Goal: Information Seeking & Learning: Learn about a topic

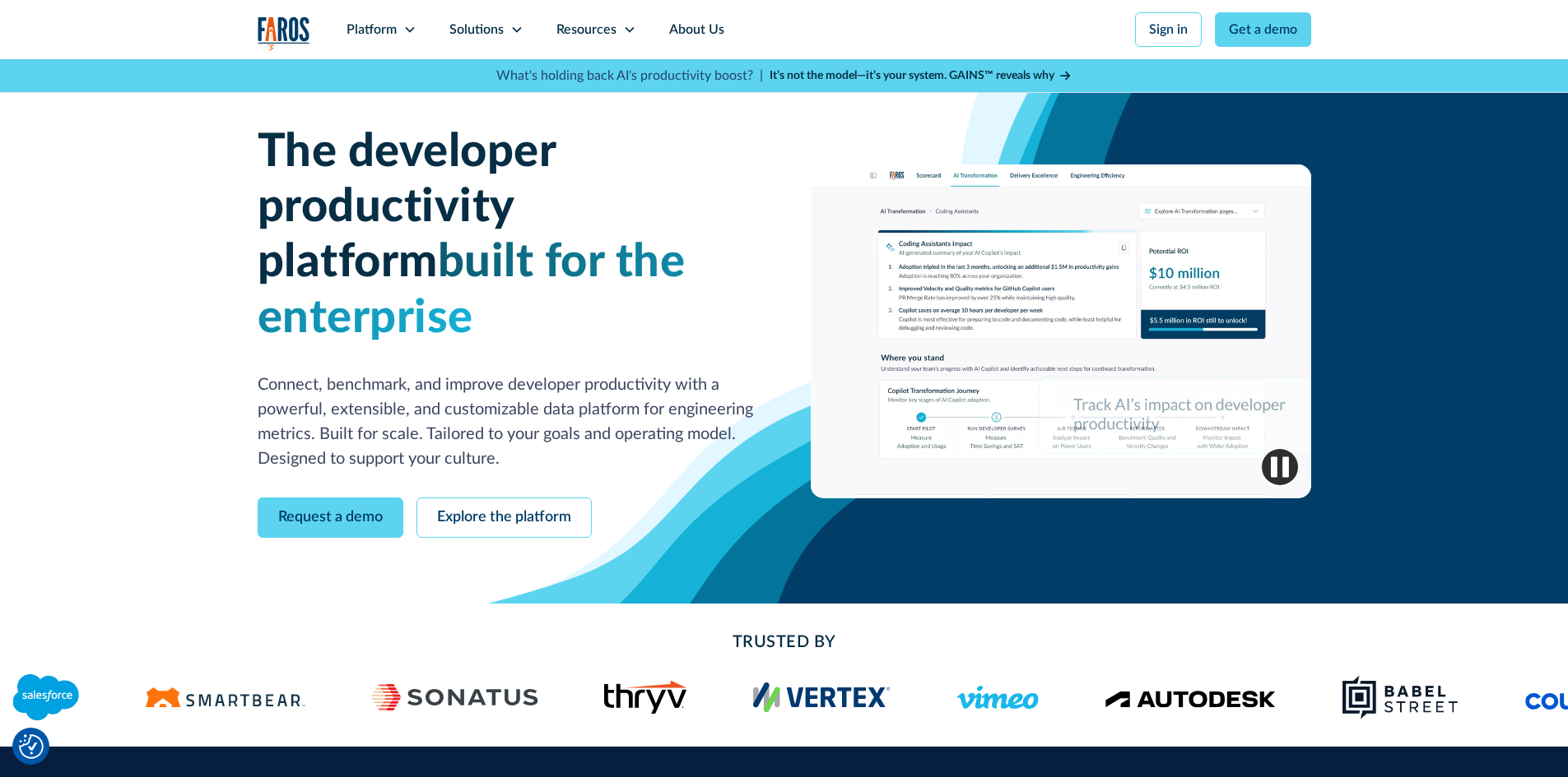
click at [1404, 374] on div "The developer productivity platform built for the enterprise Connect, benchmark…" at bounding box center [784, 332] width 1568 height 545
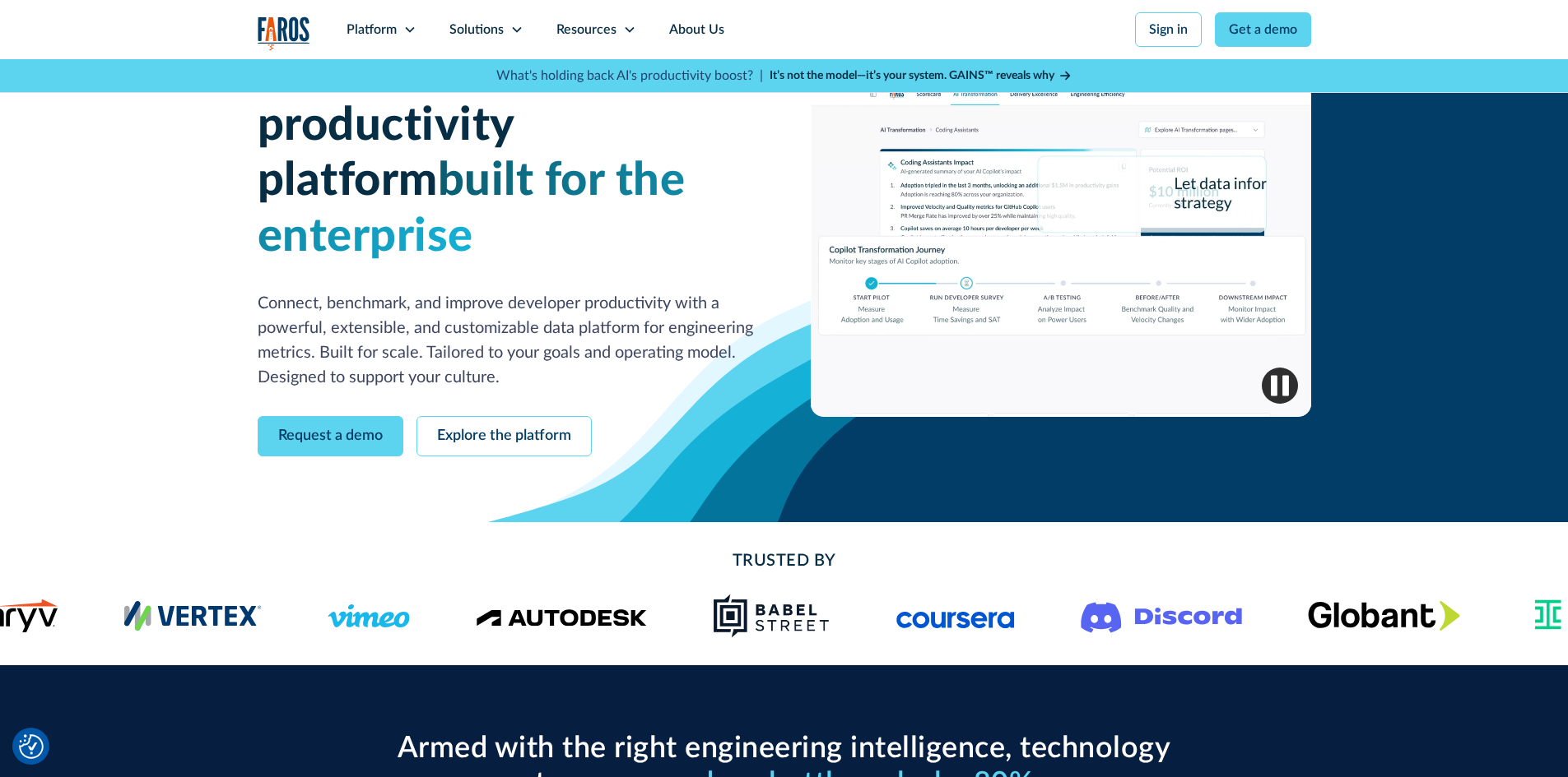
scroll to position [82, 0]
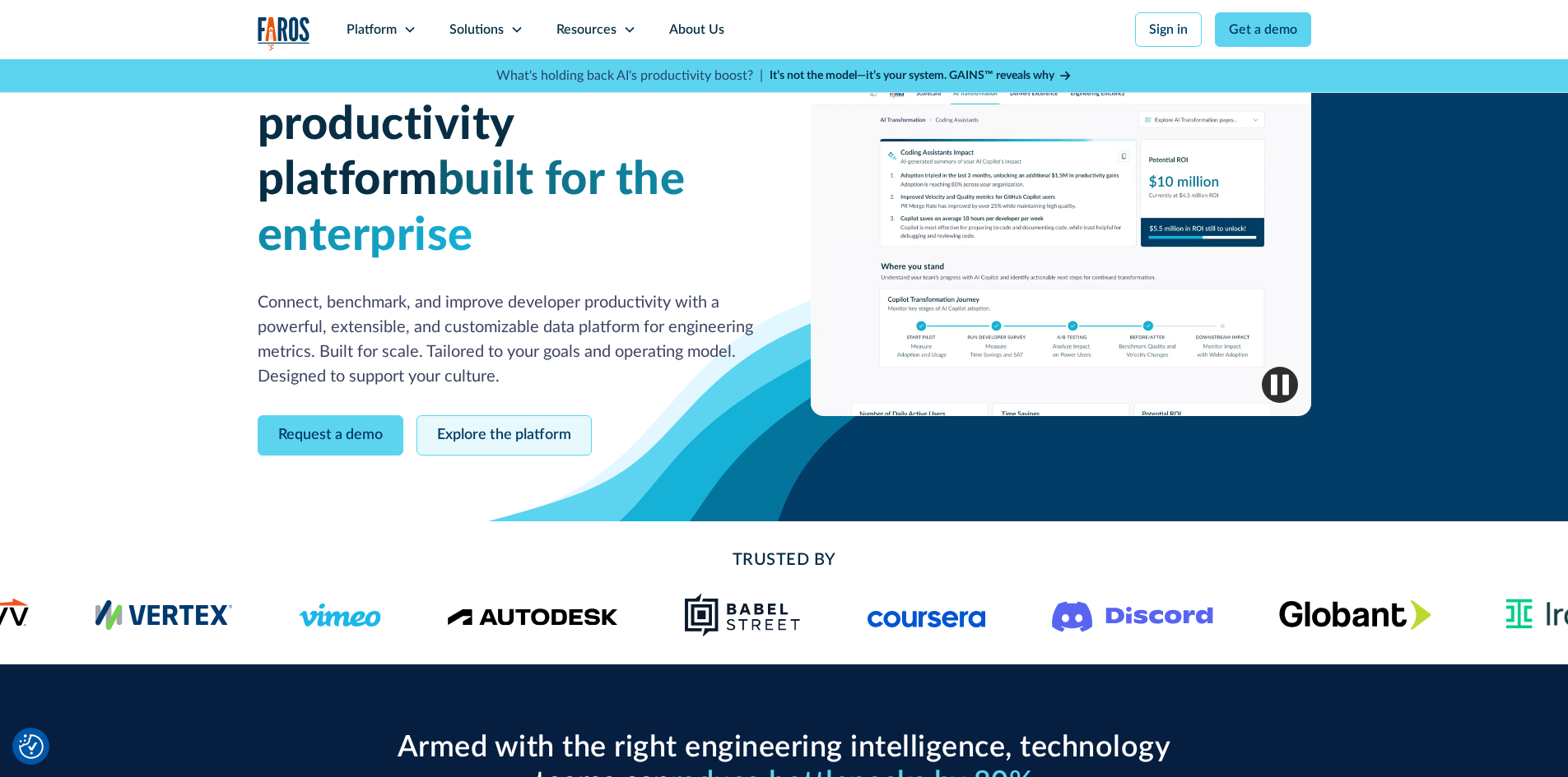
click at [517, 416] on link "Explore the platform" at bounding box center [504, 436] width 176 height 40
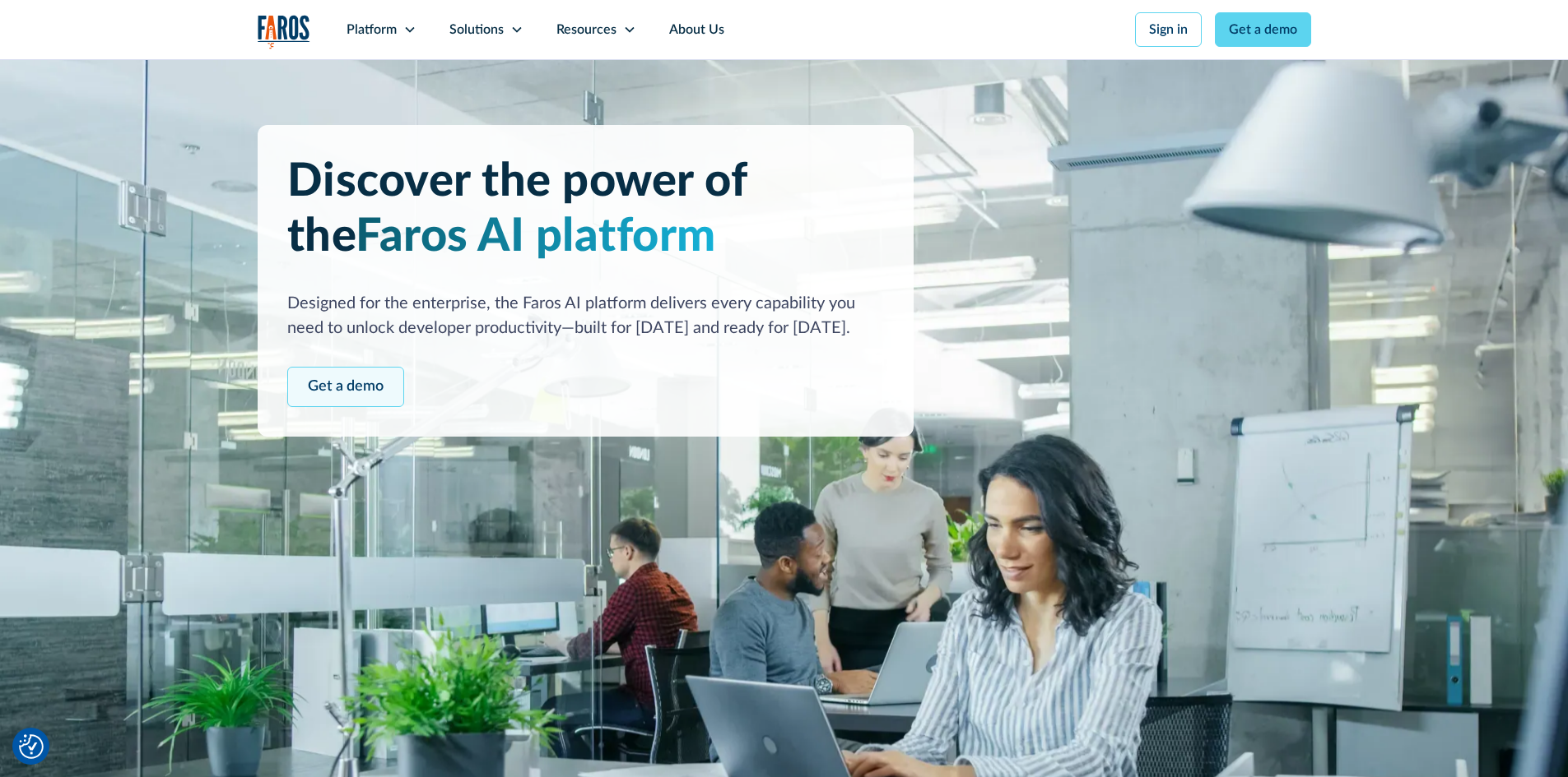
click at [343, 384] on link "Get a demo" at bounding box center [345, 386] width 117 height 40
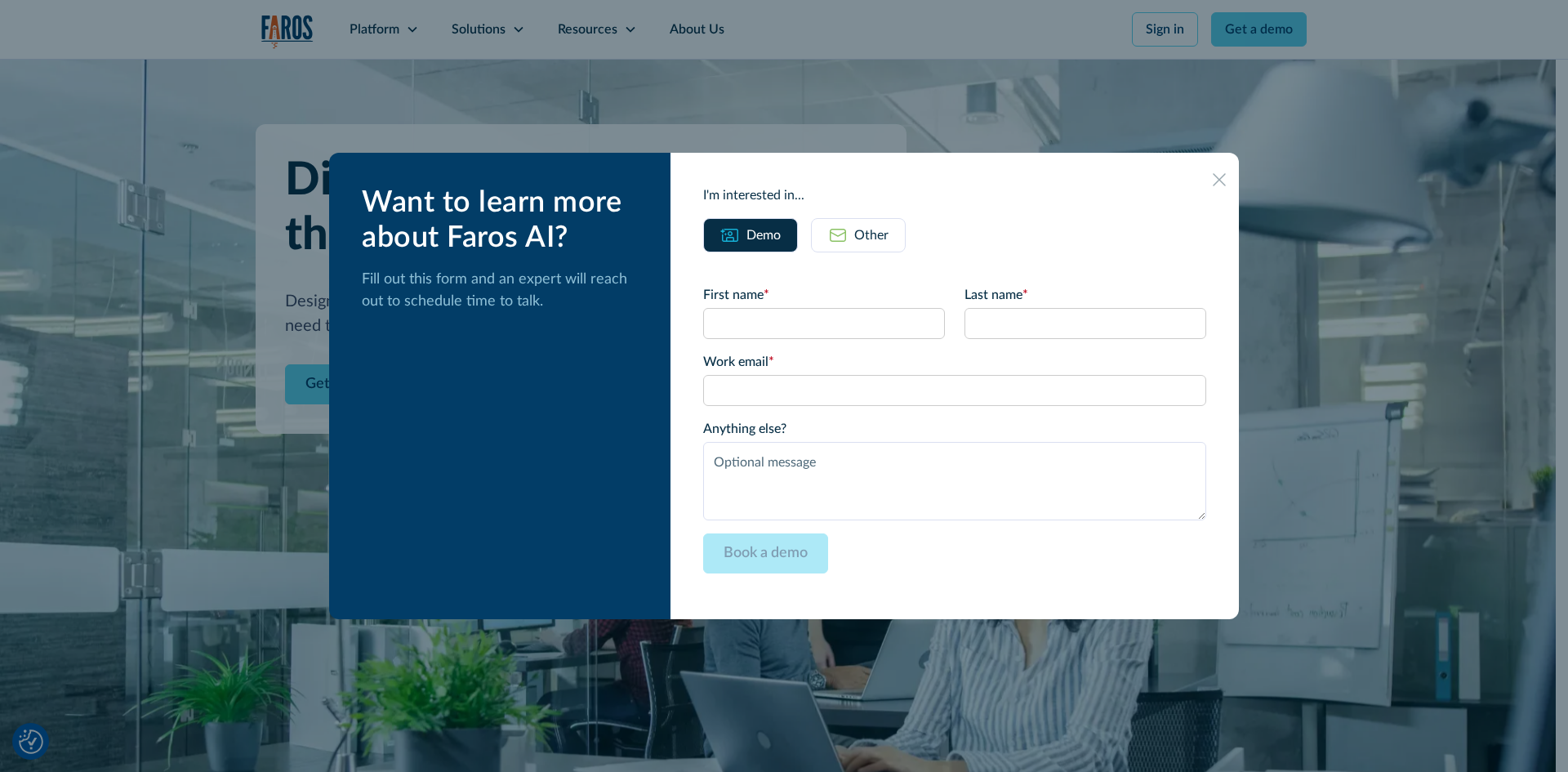
click at [1213, 184] on icon at bounding box center [1219, 180] width 13 height 13
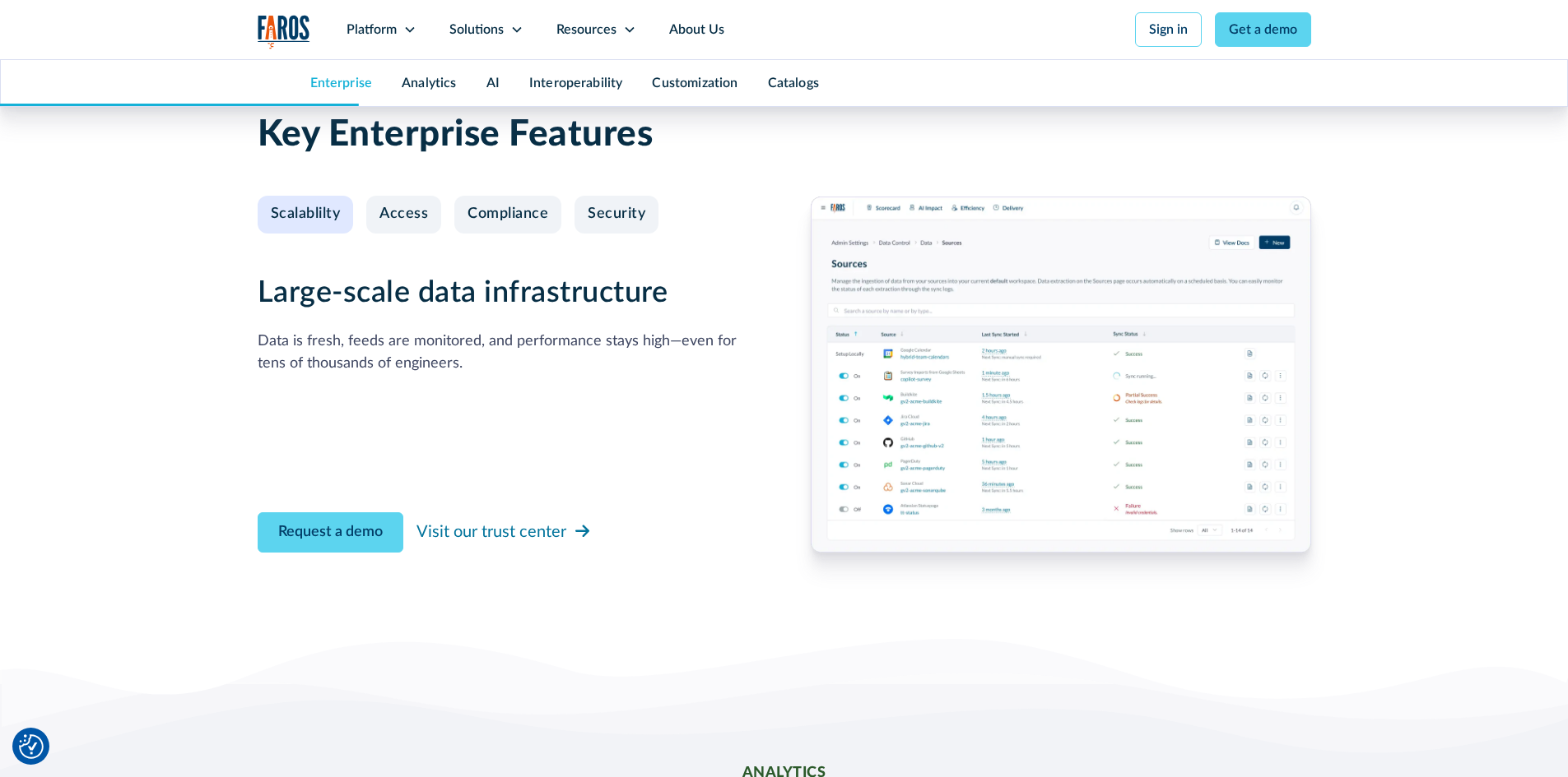
scroll to position [1728, 0]
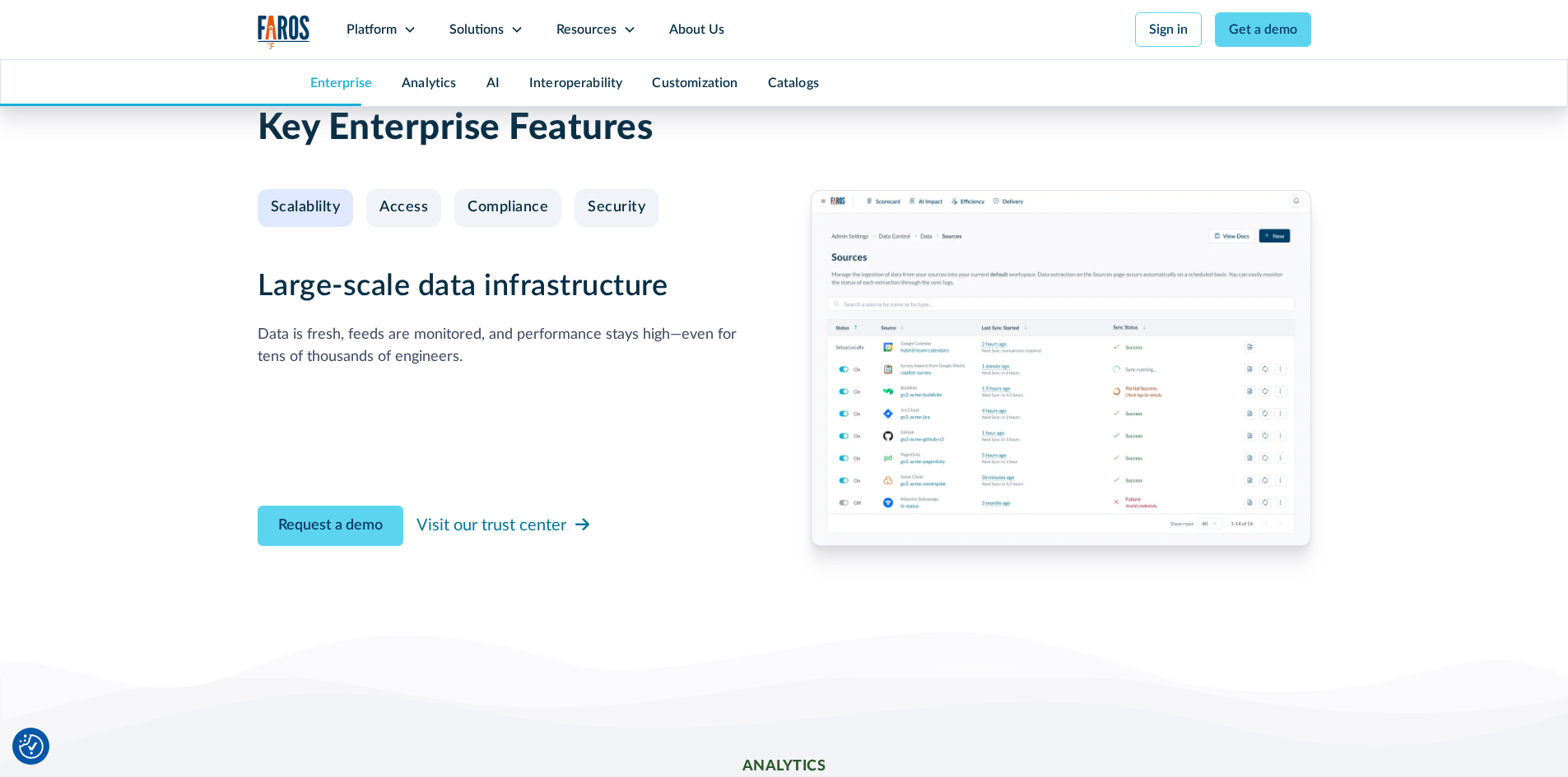
click at [540, 359] on div "Data is fresh, feeds are monitored, and performance stays high—even for tens of…" at bounding box center [507, 347] width 500 height 45
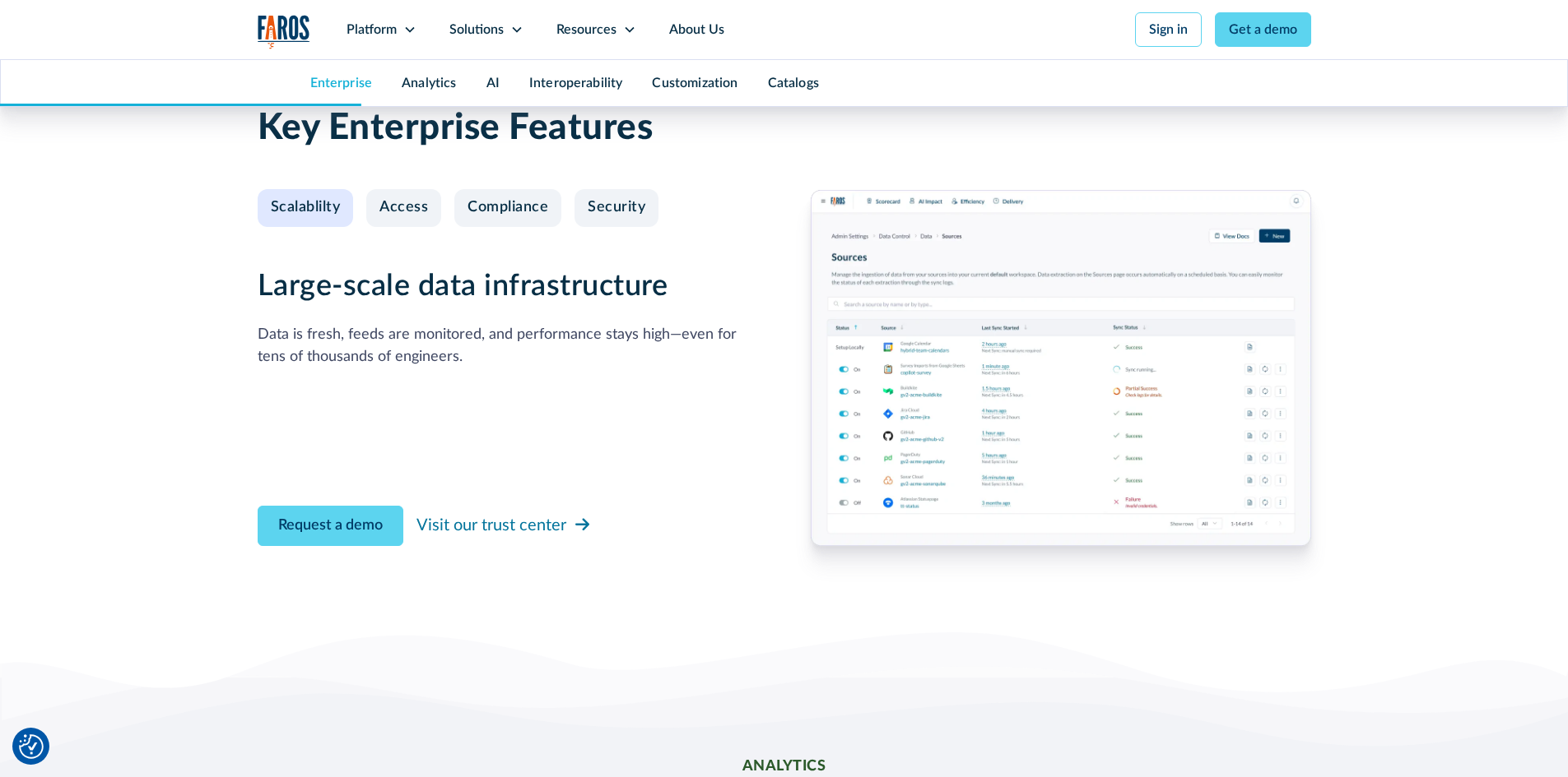
click at [540, 359] on div "Data is fresh, feeds are monitored, and performance stays high—even for tens of…" at bounding box center [507, 347] width 500 height 45
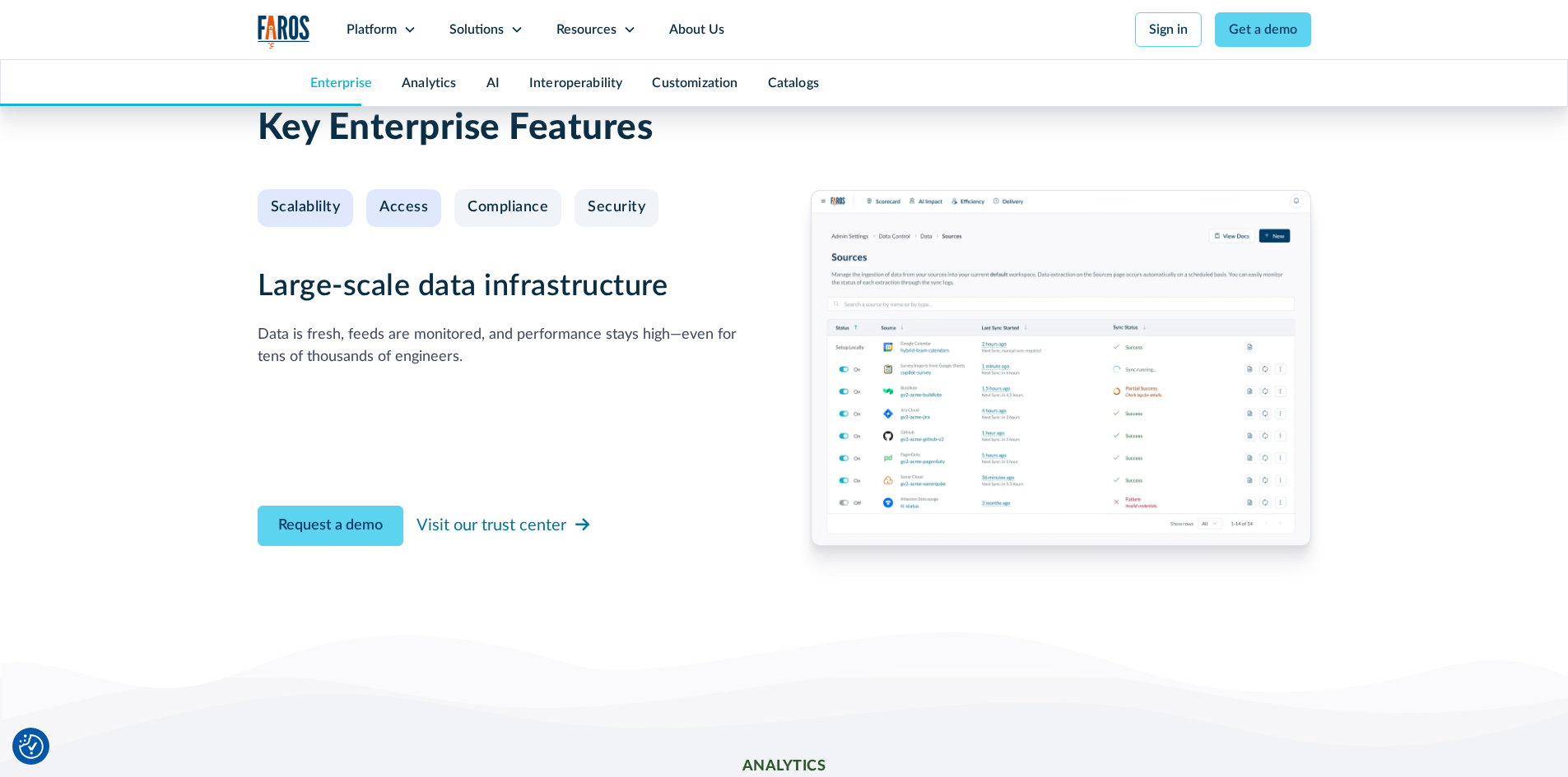
click at [411, 209] on div "Access" at bounding box center [403, 208] width 48 height 18
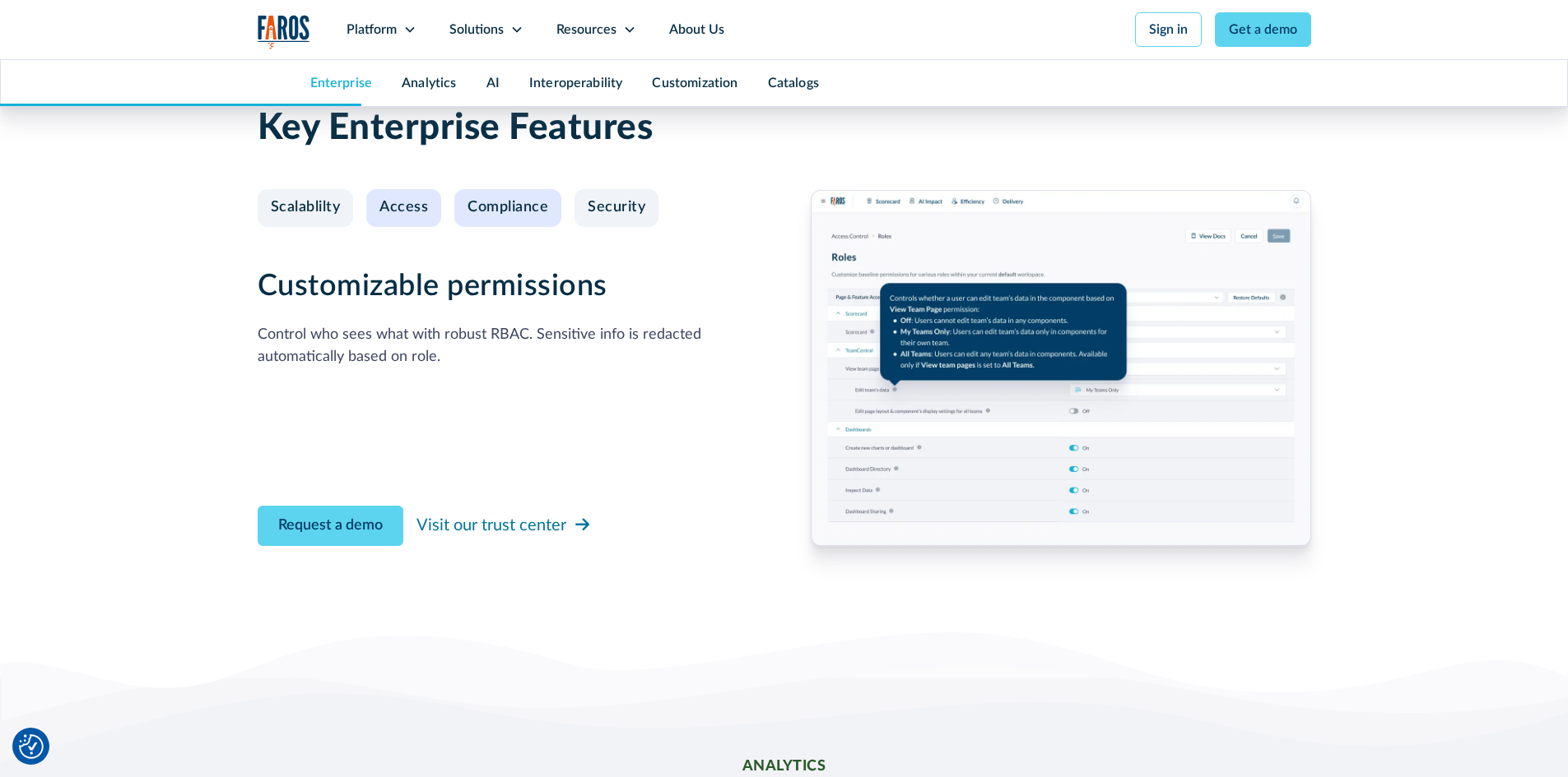
click at [510, 210] on div "Compliance" at bounding box center [507, 208] width 81 height 18
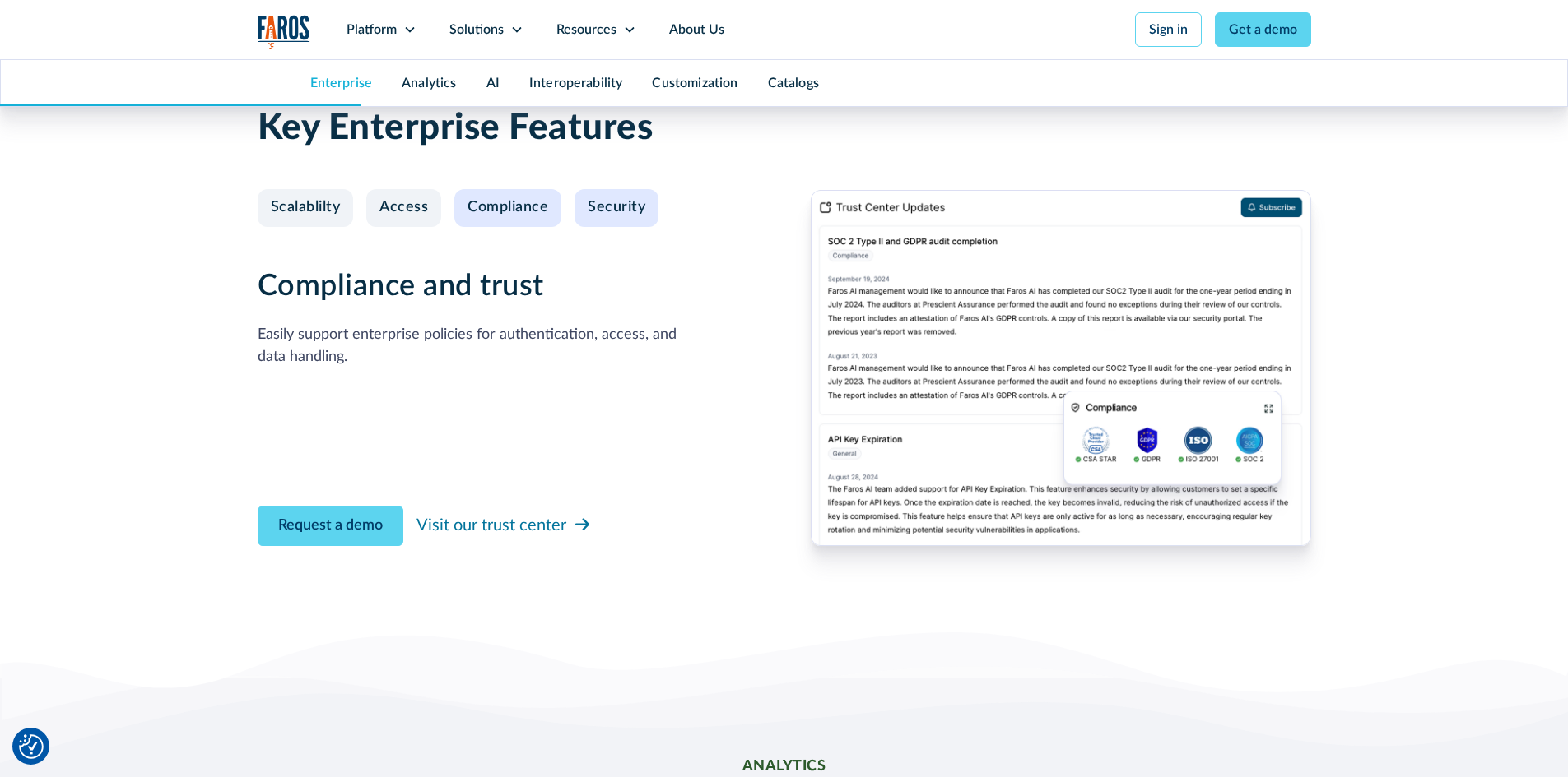
click at [610, 207] on div "Security" at bounding box center [616, 208] width 57 height 18
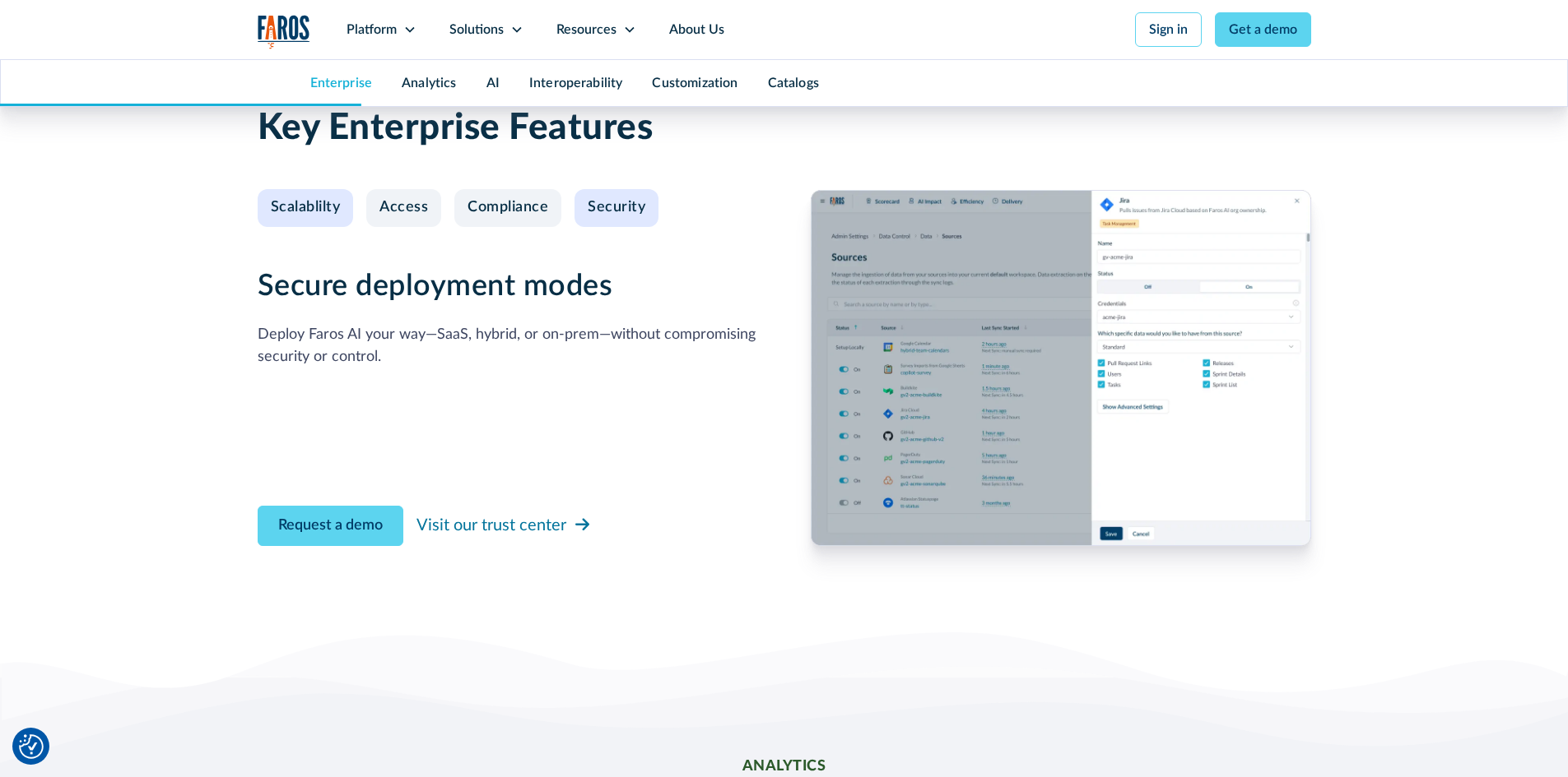
click at [321, 212] on div "Scalablilty" at bounding box center [306, 208] width 70 height 18
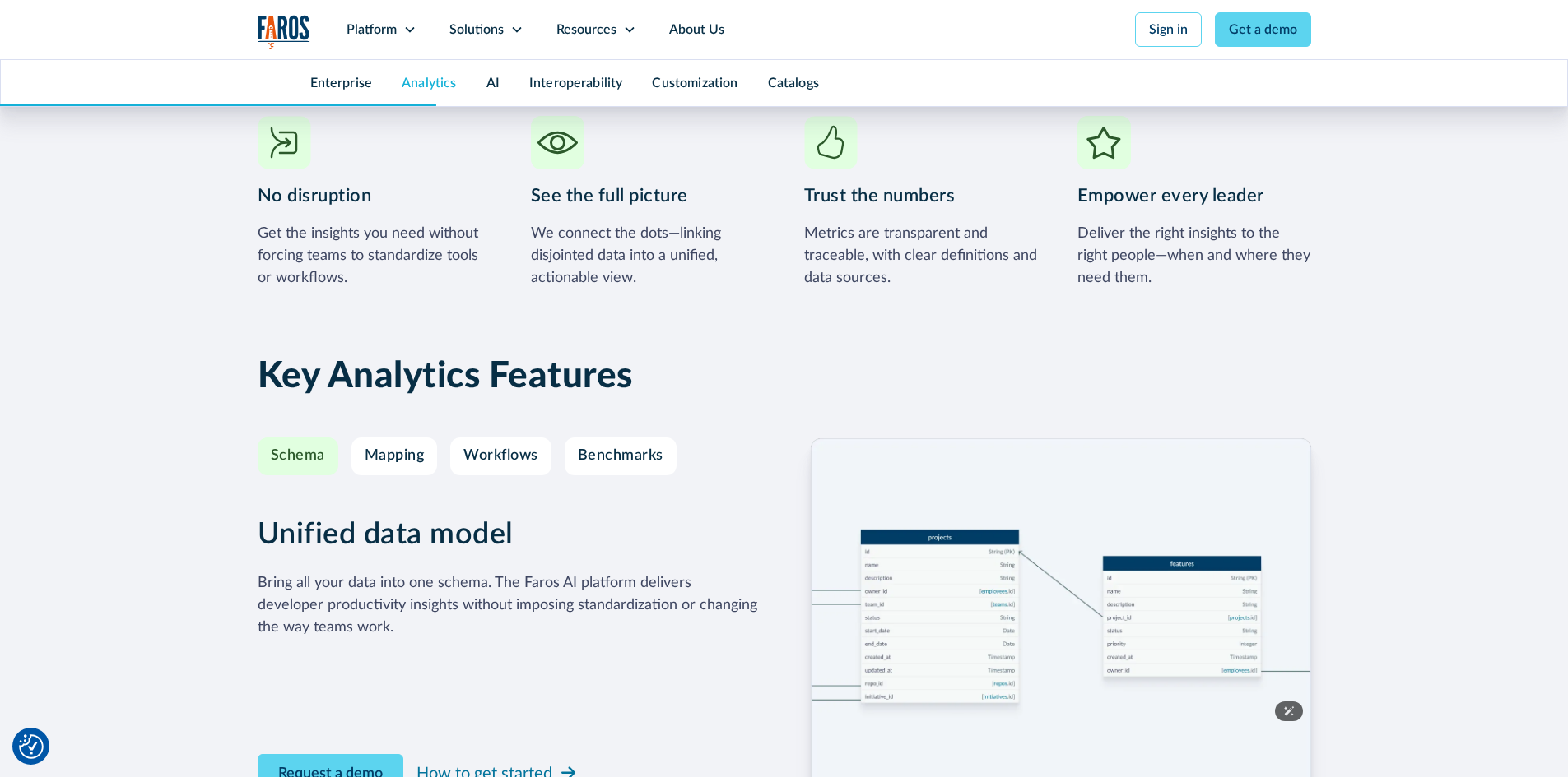
scroll to position [2632, 0]
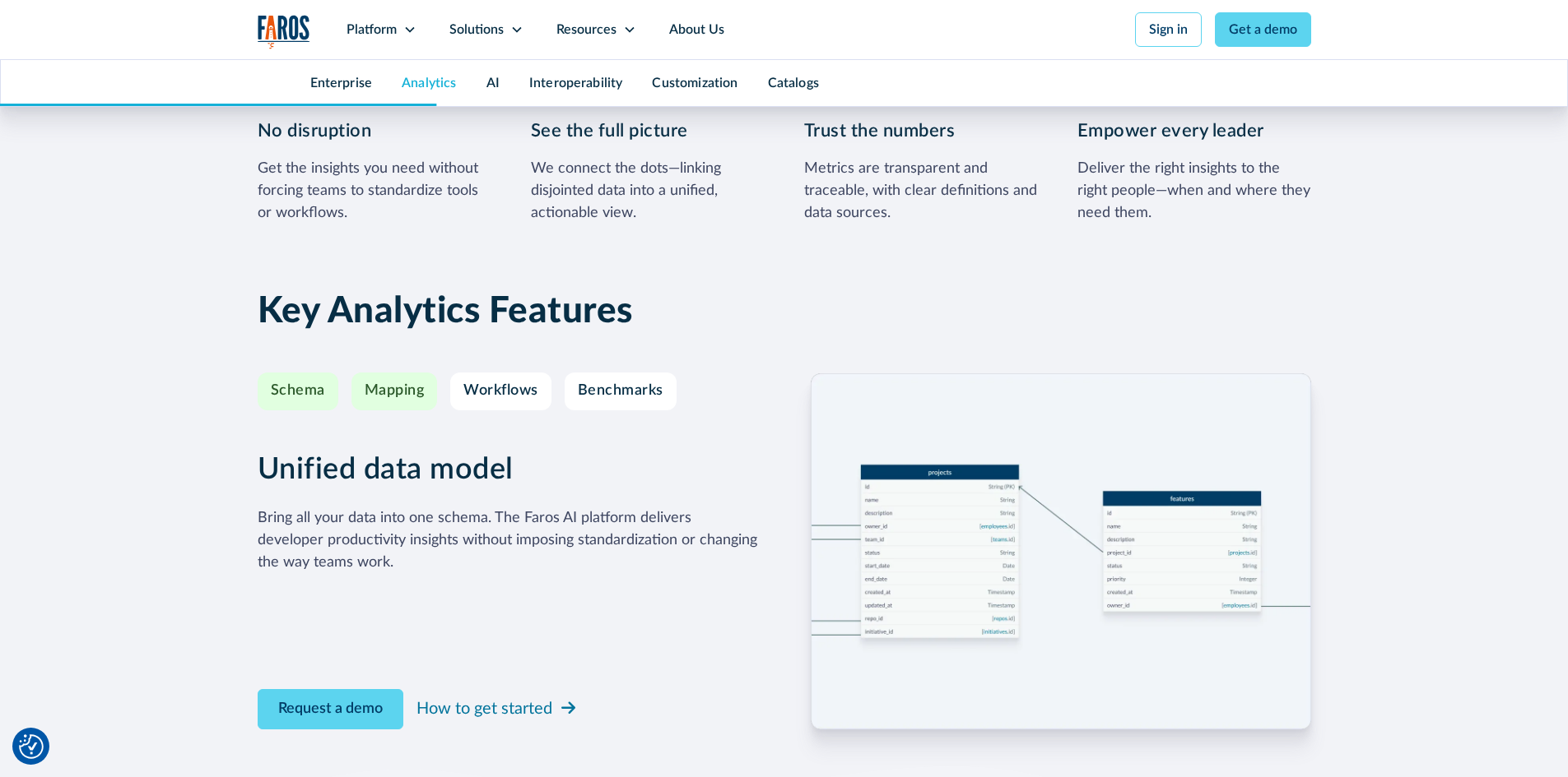
click at [403, 391] on div "Mapping" at bounding box center [394, 392] width 60 height 18
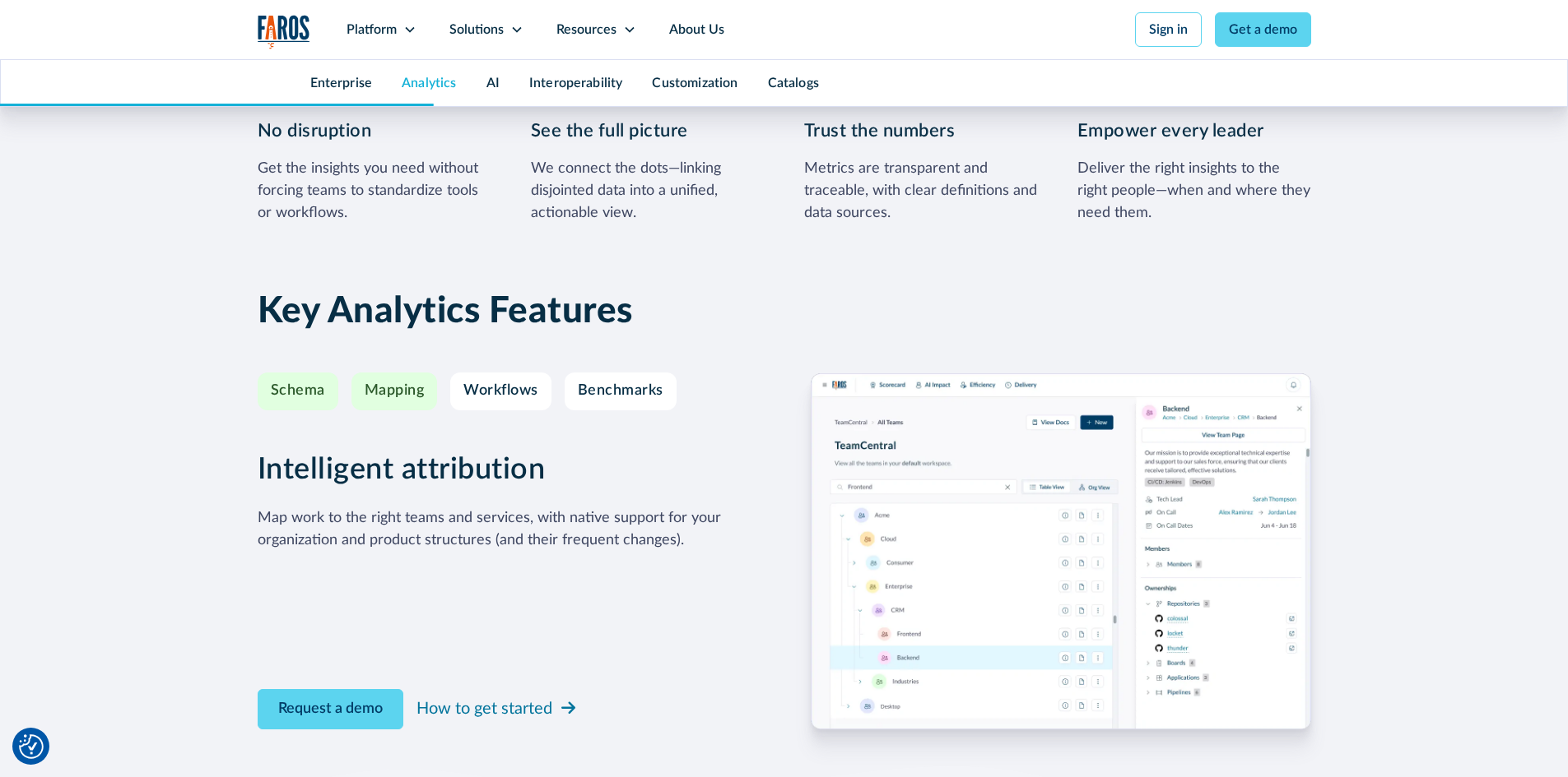
click at [308, 382] on link "Schema" at bounding box center [298, 392] width 81 height 38
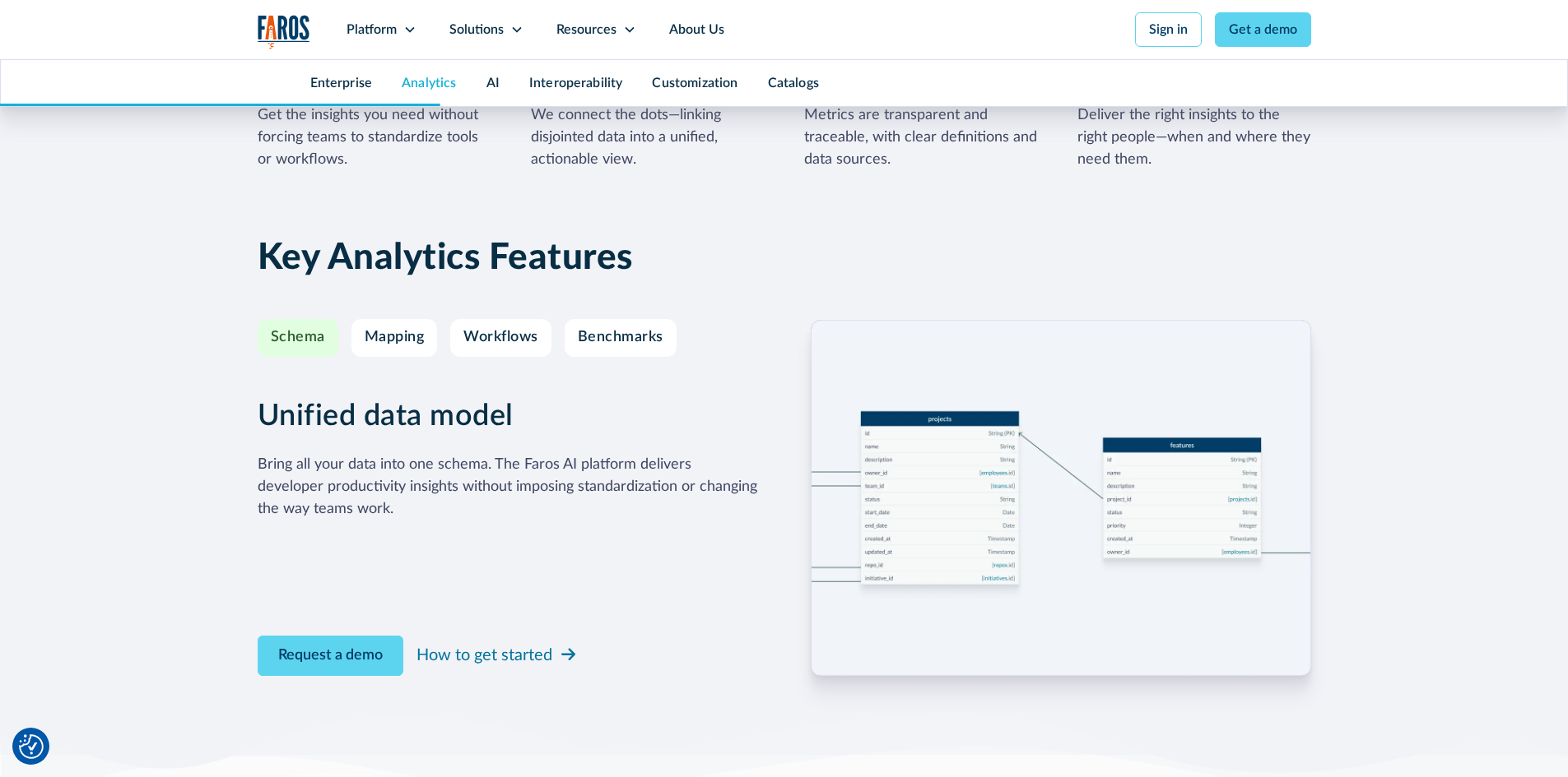
scroll to position [2715, 0]
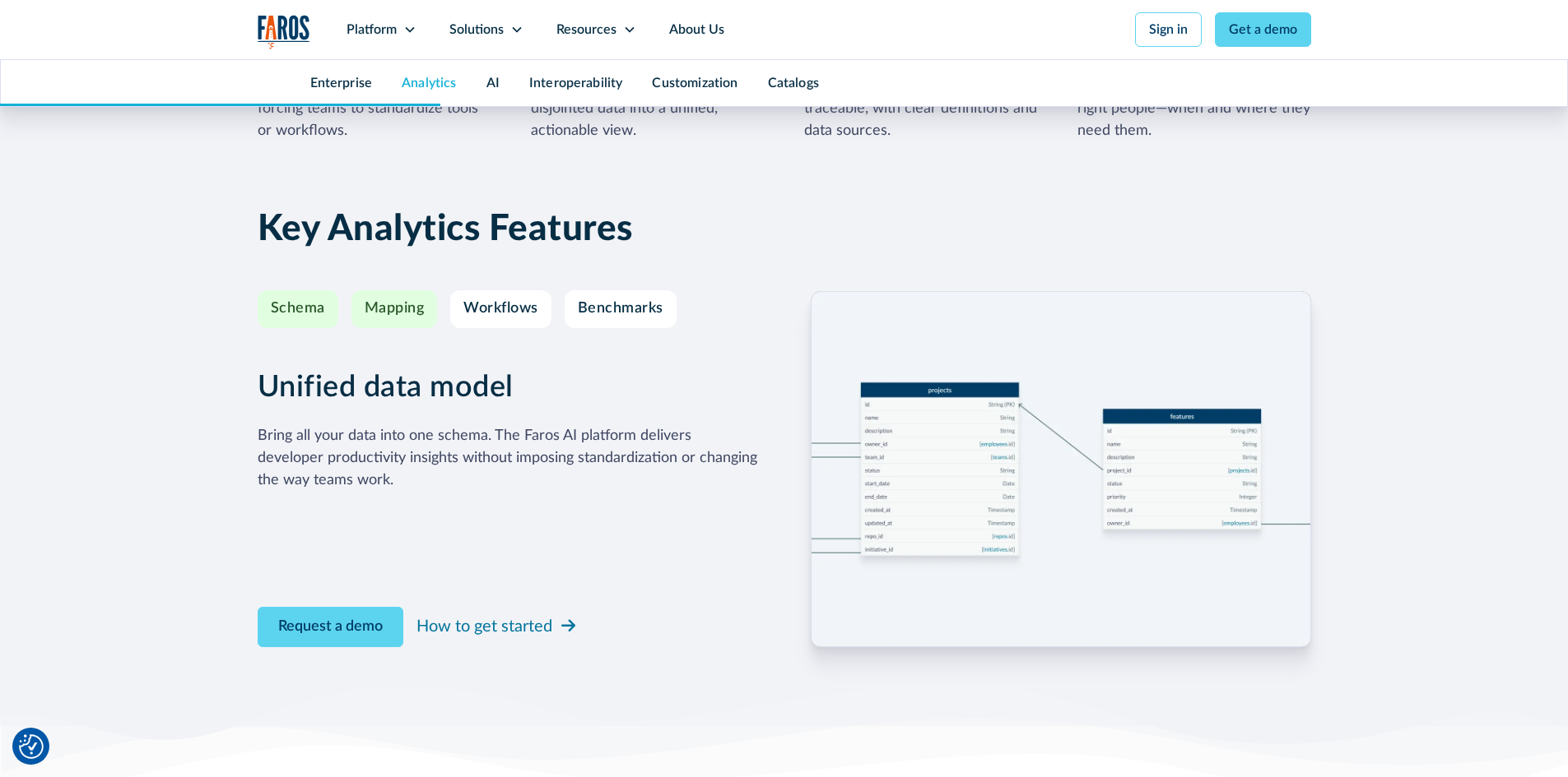
click at [396, 307] on div "Mapping" at bounding box center [394, 309] width 60 height 18
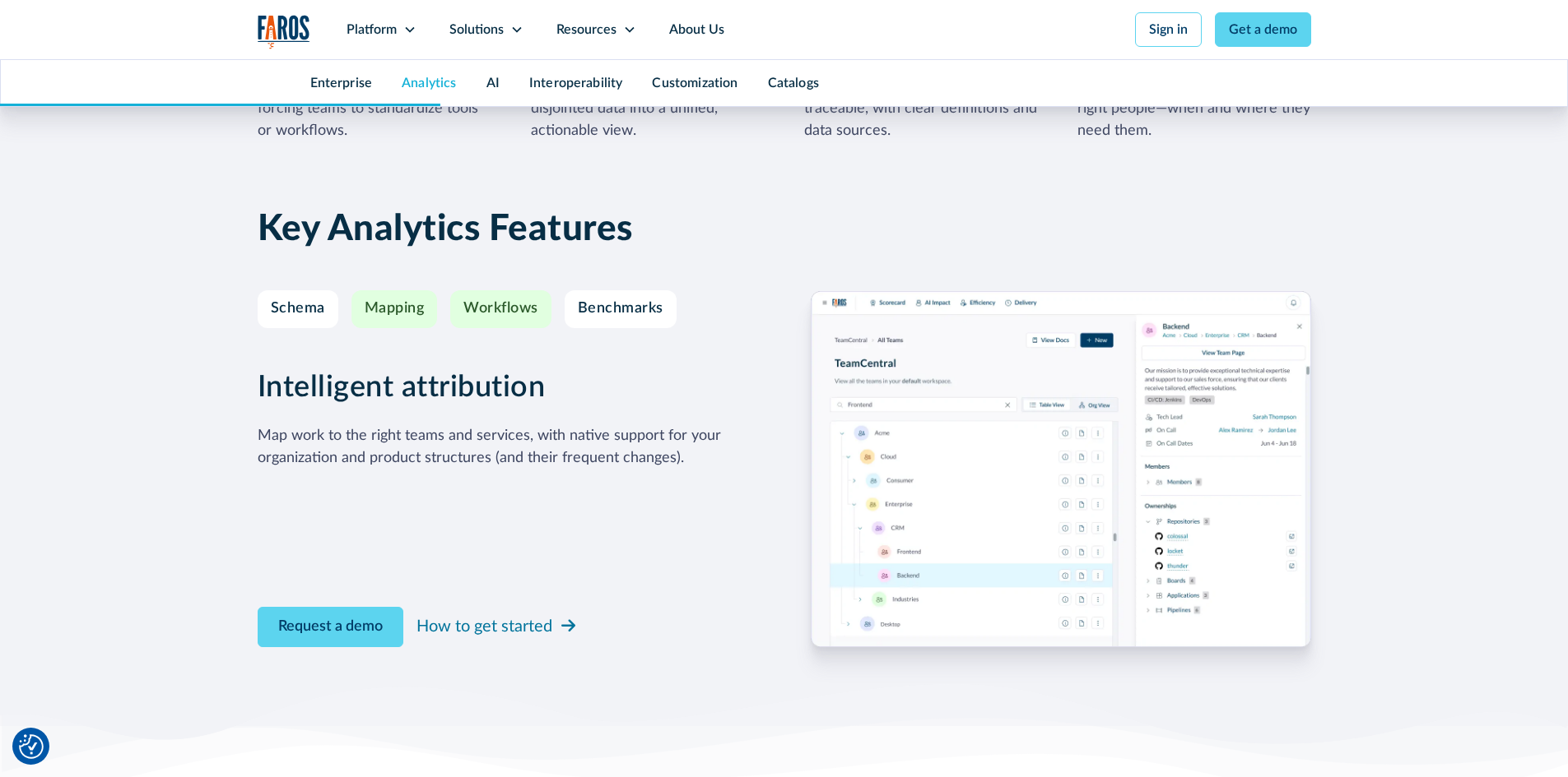
click at [507, 315] on div "Workflows" at bounding box center [501, 309] width 75 height 18
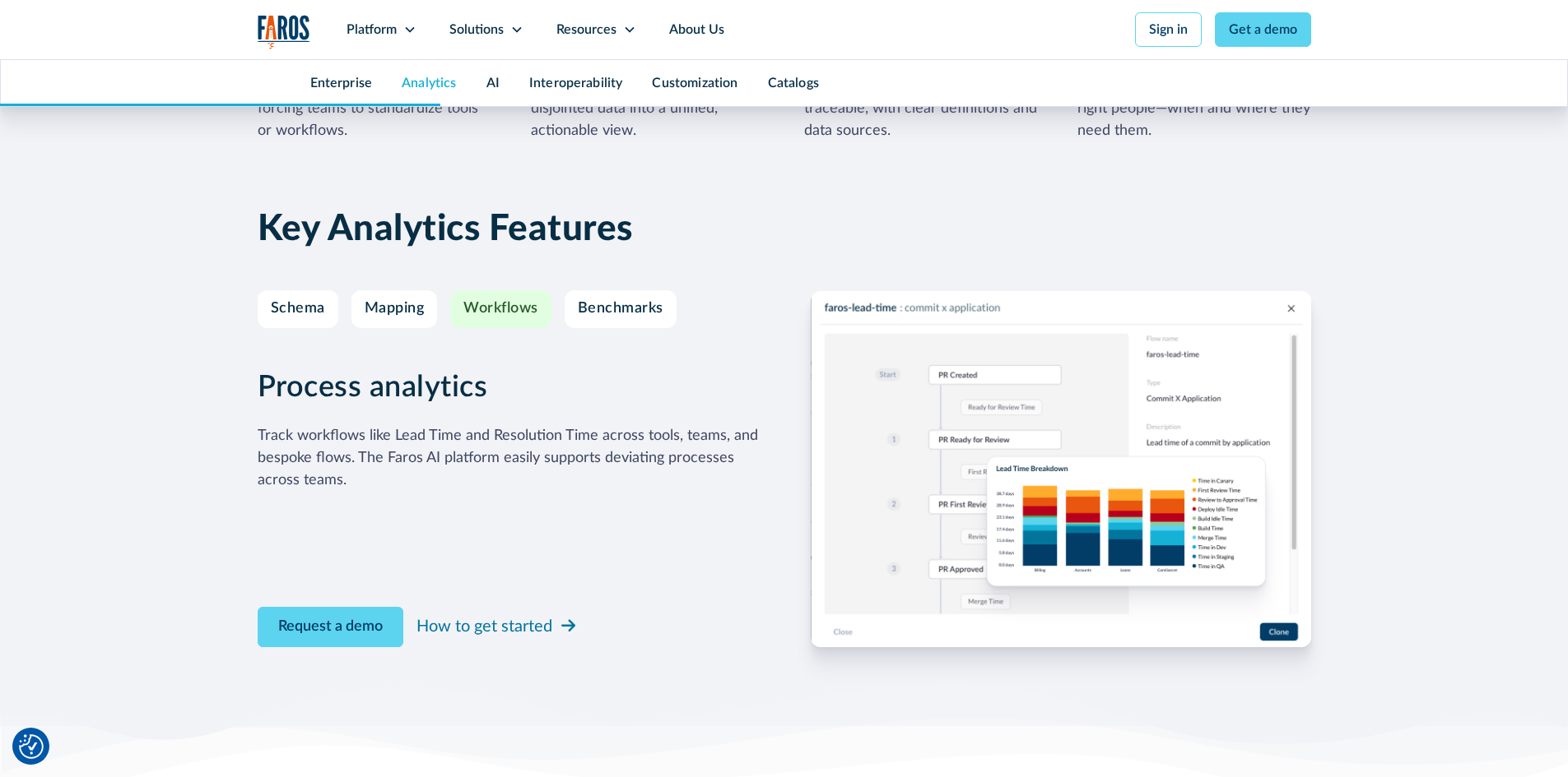
click at [473, 481] on div "Track workflows like Lead Time and Resolution Time across tools, teams, and bes…" at bounding box center [507, 459] width 500 height 66
click at [475, 482] on div "Track workflows like Lead Time and Resolution Time across tools, teams, and bes…" at bounding box center [507, 459] width 500 height 66
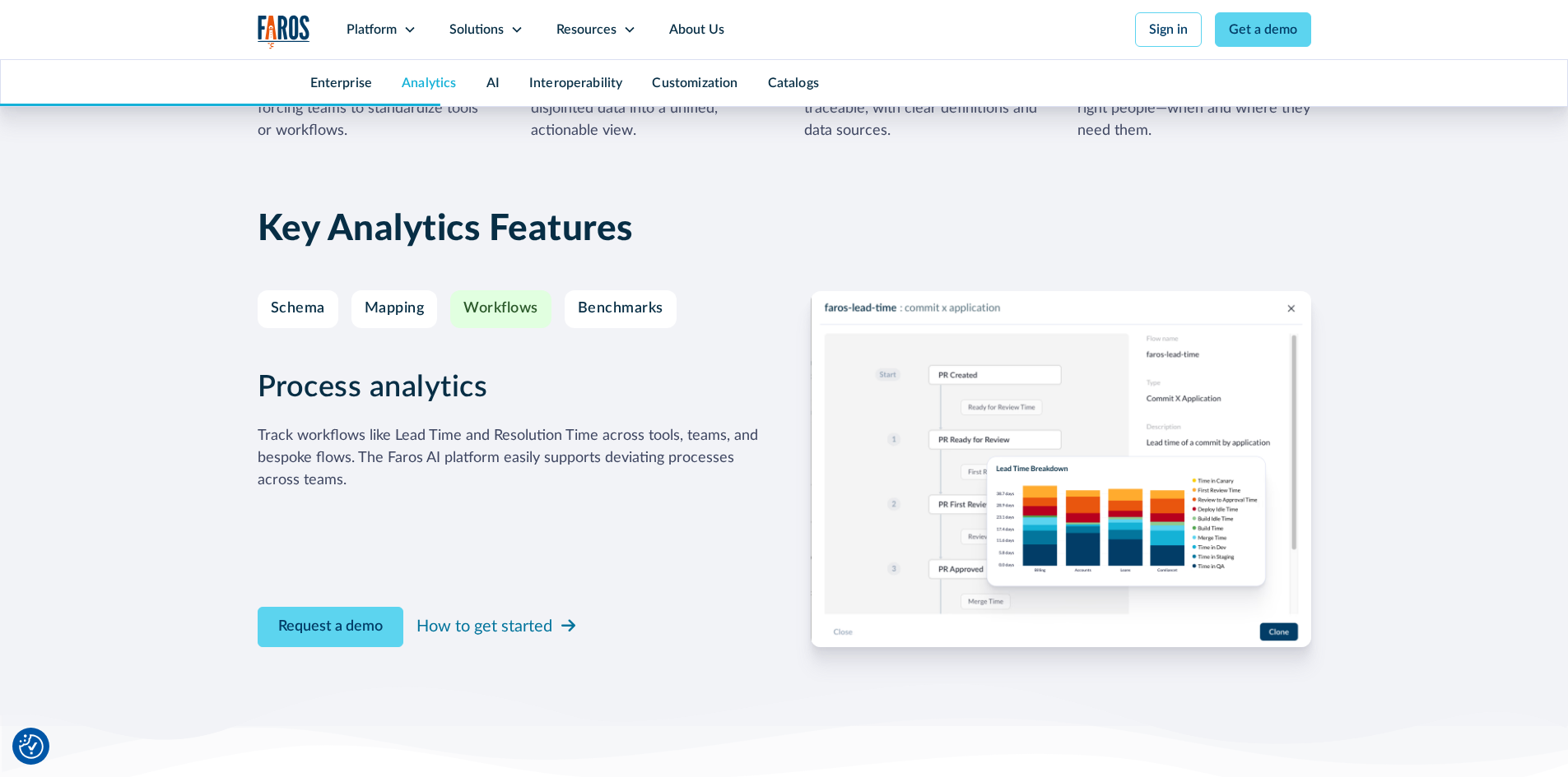
click at [475, 482] on div "Track workflows like Lead Time and Resolution Time across tools, teams, and bes…" at bounding box center [507, 459] width 500 height 66
click at [572, 484] on div "Track workflows like Lead Time and Resolution Time across tools, teams, and bes…" at bounding box center [507, 459] width 500 height 66
click at [635, 318] on link "Benchmarks" at bounding box center [620, 309] width 112 height 38
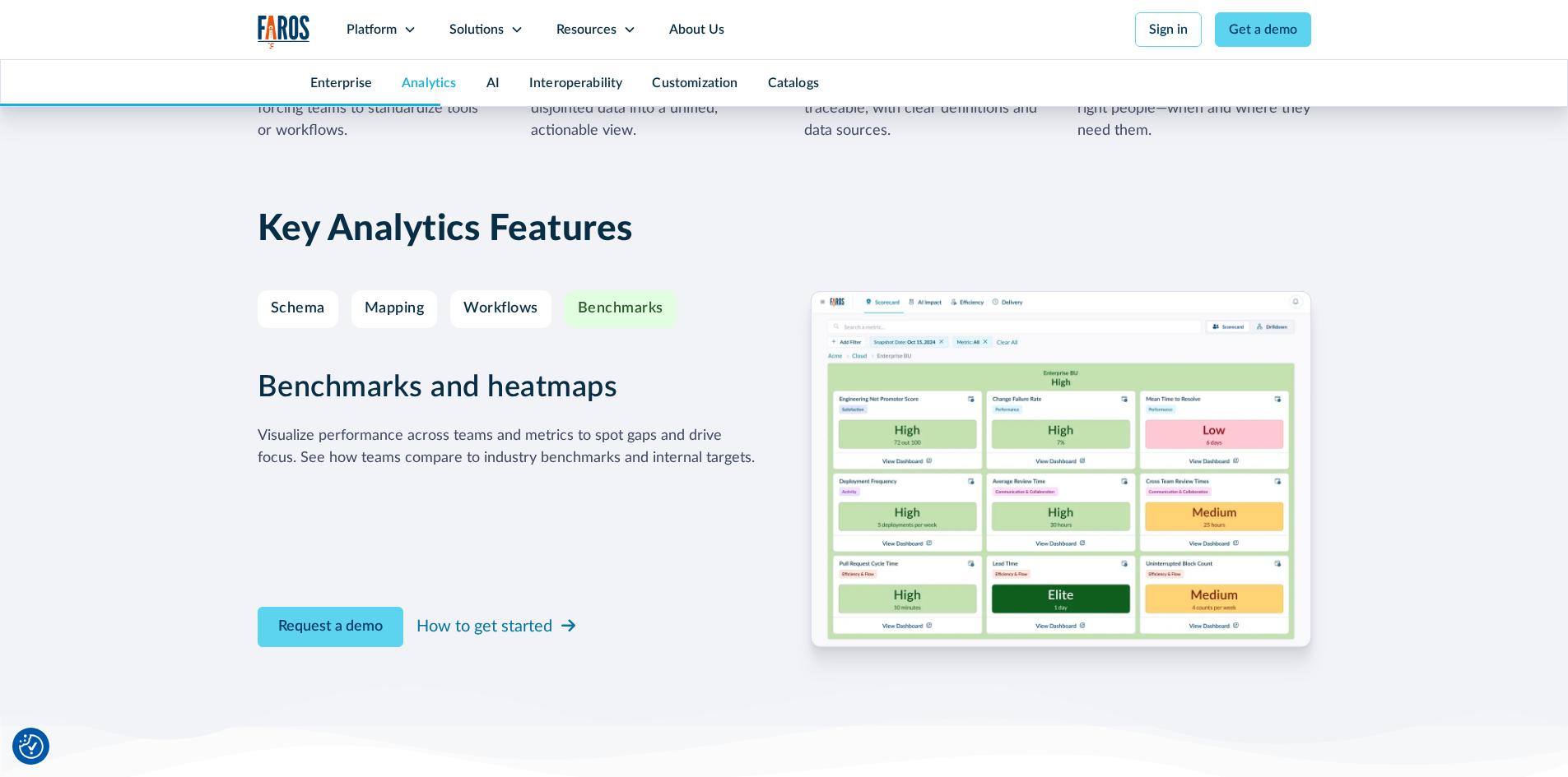
click at [639, 453] on div "Visualize performance across teams and metrics to spot gaps and drive focus. Se…" at bounding box center [507, 448] width 500 height 45
click at [706, 460] on div "Visualize performance across teams and metrics to spot gaps and drive focus. Se…" at bounding box center [507, 448] width 500 height 45
click at [718, 462] on div "Visualize performance across teams and metrics to spot gaps and drive focus. Se…" at bounding box center [507, 448] width 500 height 45
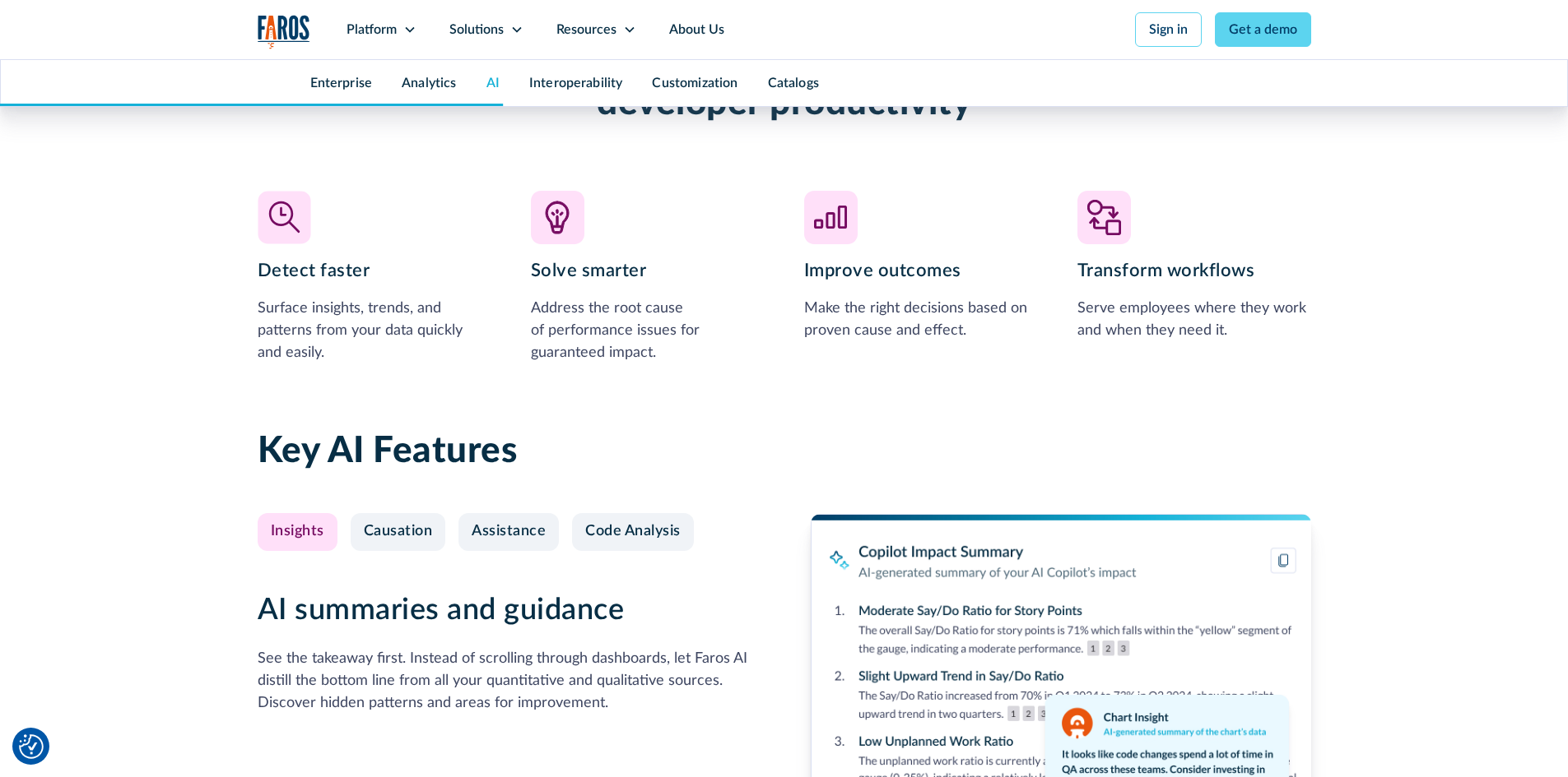
scroll to position [3537, 0]
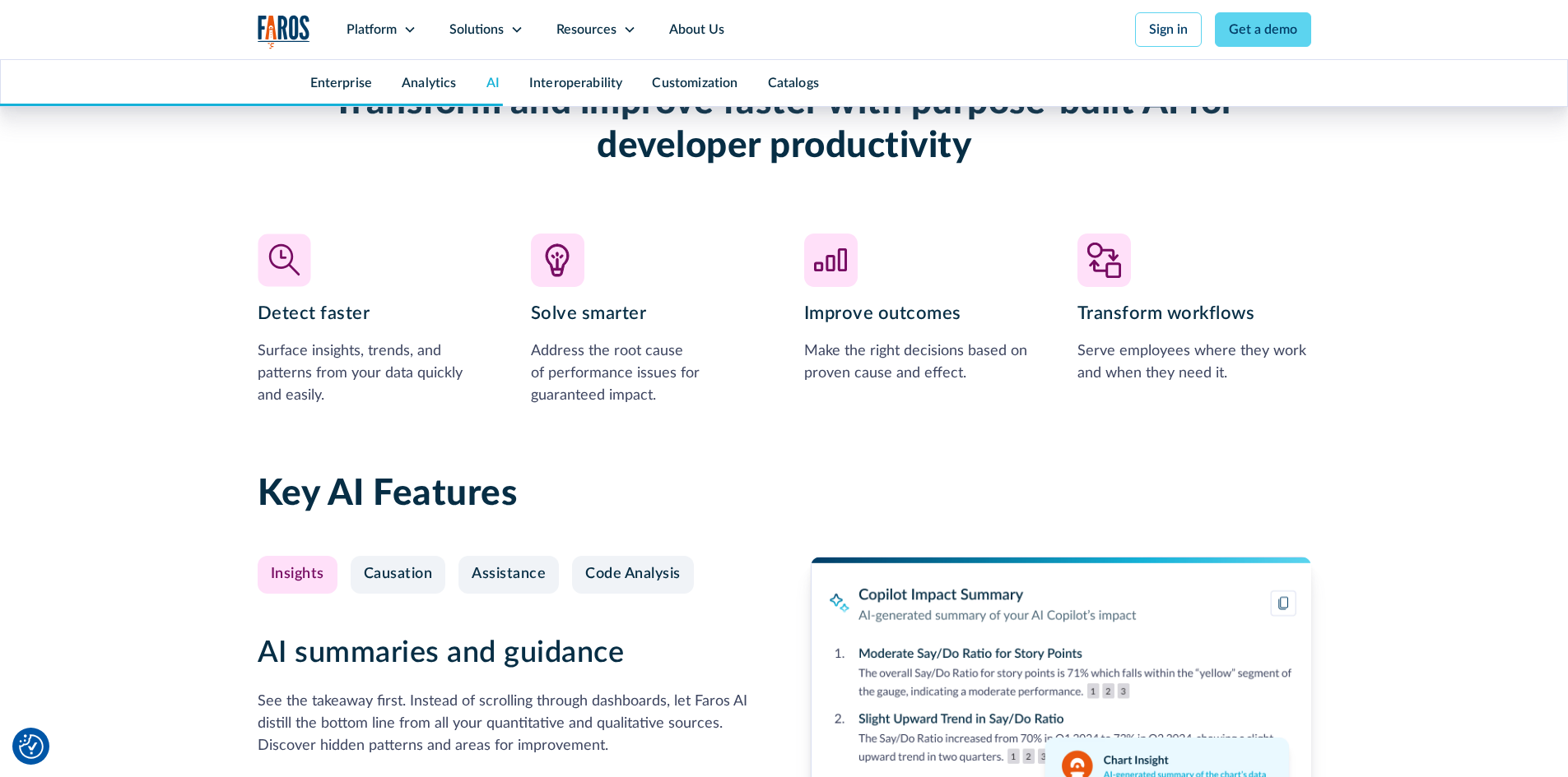
click at [747, 442] on div "Key AI Features Insights Causation Assistance Code Analysis AI summaries and gu…" at bounding box center [784, 715] width 1053 height 551
click at [366, 356] on div "Surface insights, trends, and patterns from your data quickly and easily." at bounding box center [374, 374] width 234 height 66
click at [478, 407] on div "Surface insights, trends, and patterns from your data quickly and easily." at bounding box center [374, 374] width 234 height 66
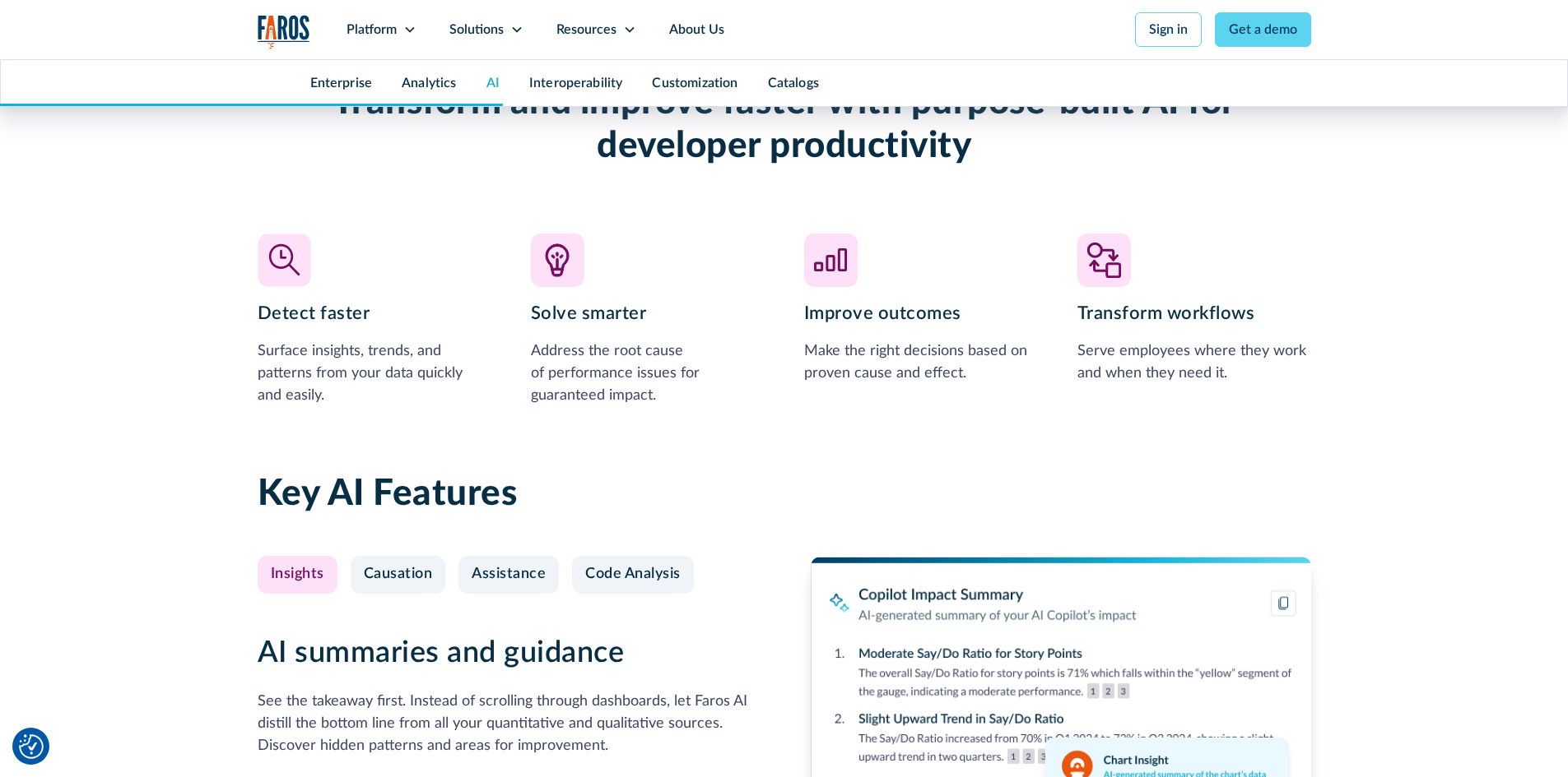
click at [478, 407] on div "Surface insights, trends, and patterns from your data quickly and easily." at bounding box center [374, 374] width 234 height 66
click at [324, 390] on div "Surface insights, trends, and patterns from your data quickly and easily." at bounding box center [374, 374] width 234 height 66
click at [368, 405] on div "Surface insights, trends, and patterns from your data quickly and easily." at bounding box center [374, 374] width 234 height 66
click at [519, 427] on div "AI Transform and improve faster with purpose-built AI for developer productivit…" at bounding box center [784, 198] width 1053 height 485
click at [529, 427] on div "AI Transform and improve faster with purpose-built AI for developer productivit…" at bounding box center [784, 198] width 1053 height 485
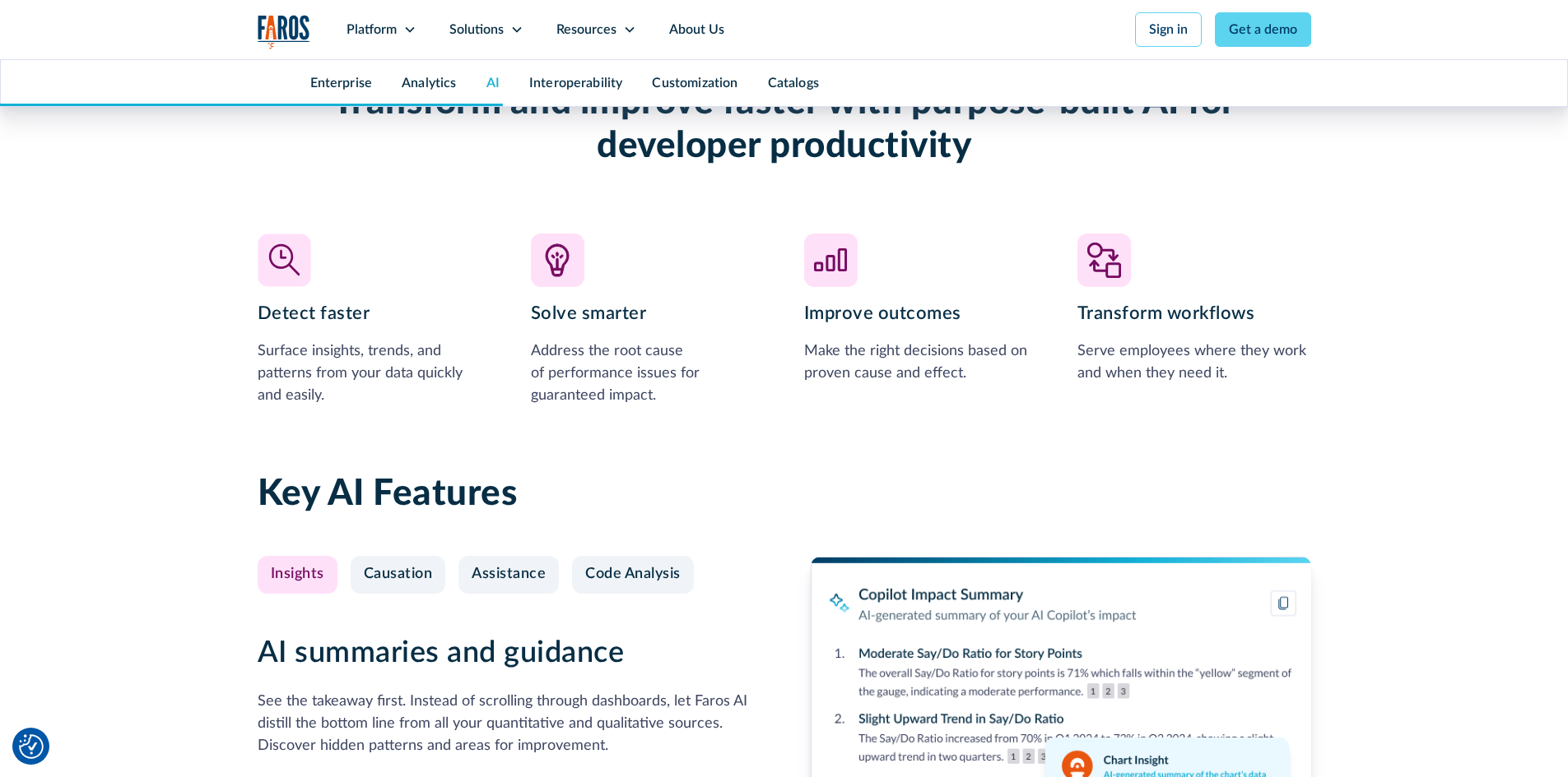
click at [398, 383] on div "Surface insights, trends, and patterns from your data quickly and easily." at bounding box center [374, 374] width 234 height 66
drag, startPoint x: 359, startPoint y: 381, endPoint x: 262, endPoint y: 352, distance: 101.2
click at [262, 352] on div "Surface insights, trends, and patterns from your data quickly and easily." at bounding box center [374, 374] width 234 height 66
click at [272, 343] on div "Surface insights, trends, and patterns from your data quickly and easily." at bounding box center [374, 374] width 234 height 66
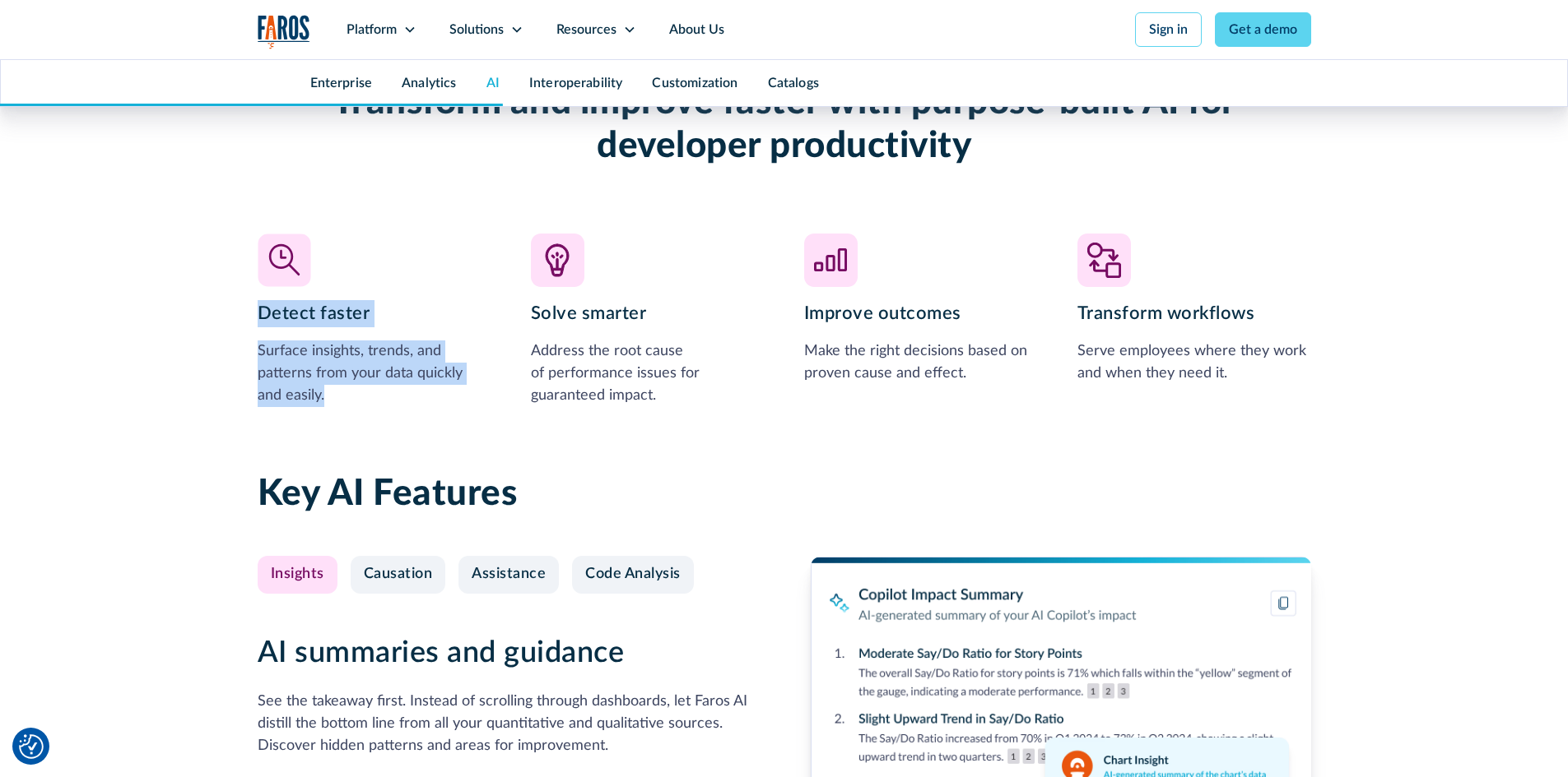
drag, startPoint x: 255, startPoint y: 311, endPoint x: 450, endPoint y: 390, distance: 210.4
click at [450, 390] on div "AI Transform and improve faster with purpose-built AI for developer productivit…" at bounding box center [784, 198] width 1568 height 485
click at [471, 405] on div at bounding box center [479, 415] width 28 height 23
click at [410, 318] on h3 "Detect faster" at bounding box center [374, 314] width 234 height 27
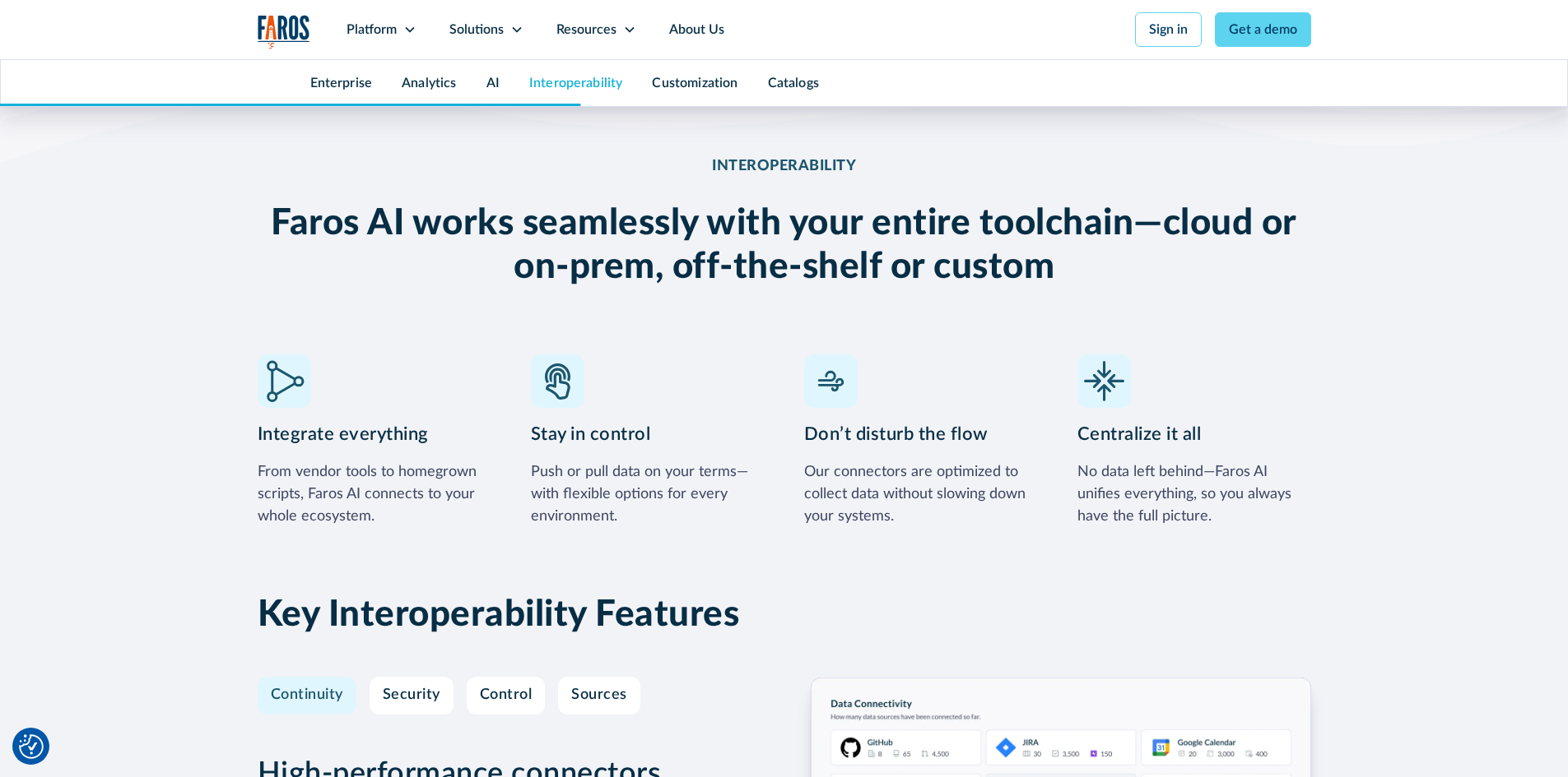
scroll to position [4524, 0]
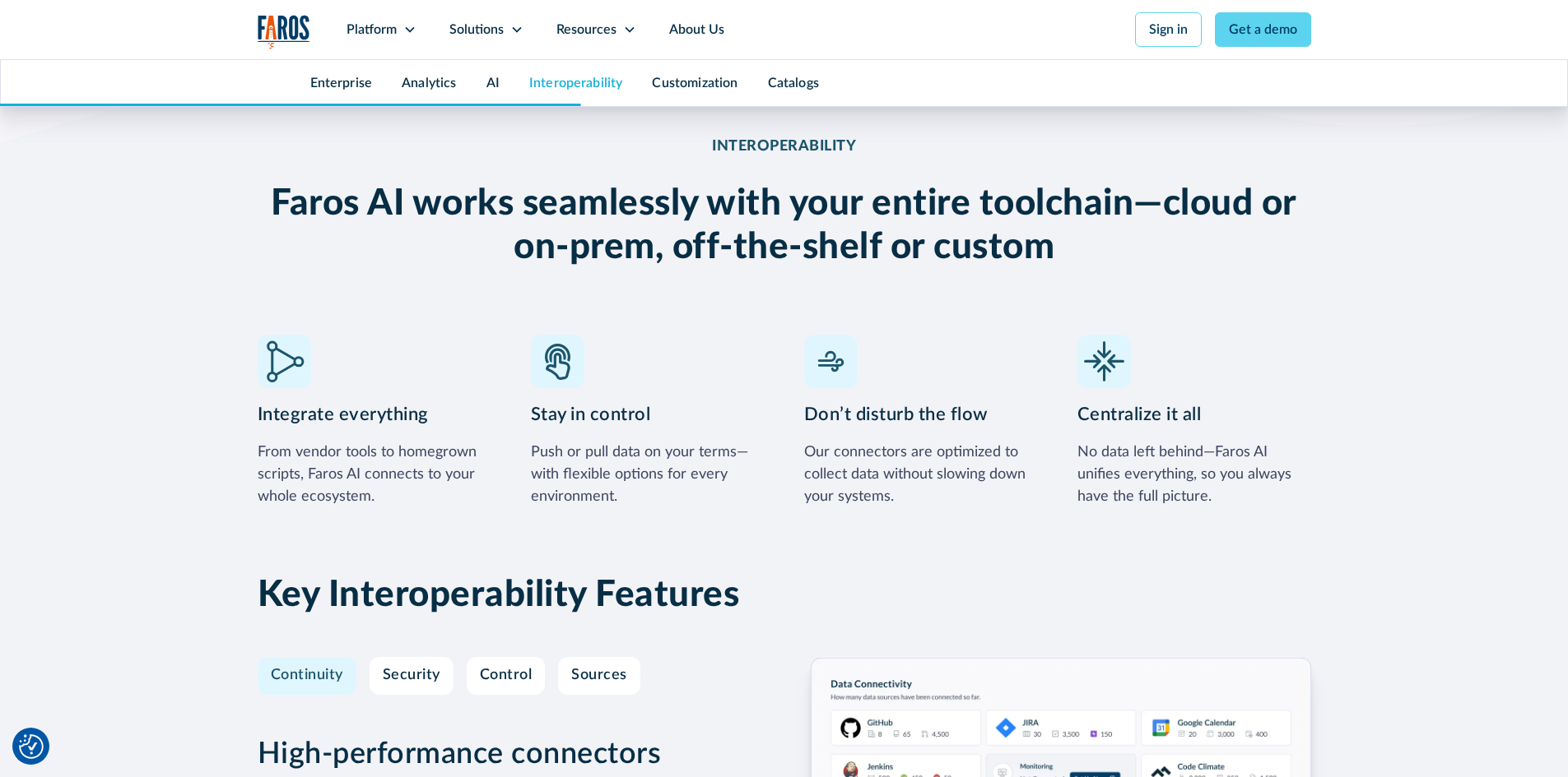
click at [337, 479] on div "From vendor tools to homegrown scripts, Faros AI connects to your whole ecosyst…" at bounding box center [374, 475] width 234 height 66
click at [414, 488] on div "From vendor tools to homegrown scripts, Faros AI connects to your whole ecosyst…" at bounding box center [374, 475] width 234 height 66
click at [699, 441] on div "Stay in control Push or pull data on your terms—with flexible options for every…" at bounding box center [647, 422] width 234 height 174
click at [663, 478] on div "Push or pull data on your terms—with flexible options for every environment." at bounding box center [647, 475] width 234 height 66
click at [647, 445] on div "Push or pull data on your terms—with flexible options for every environment." at bounding box center [647, 475] width 234 height 66
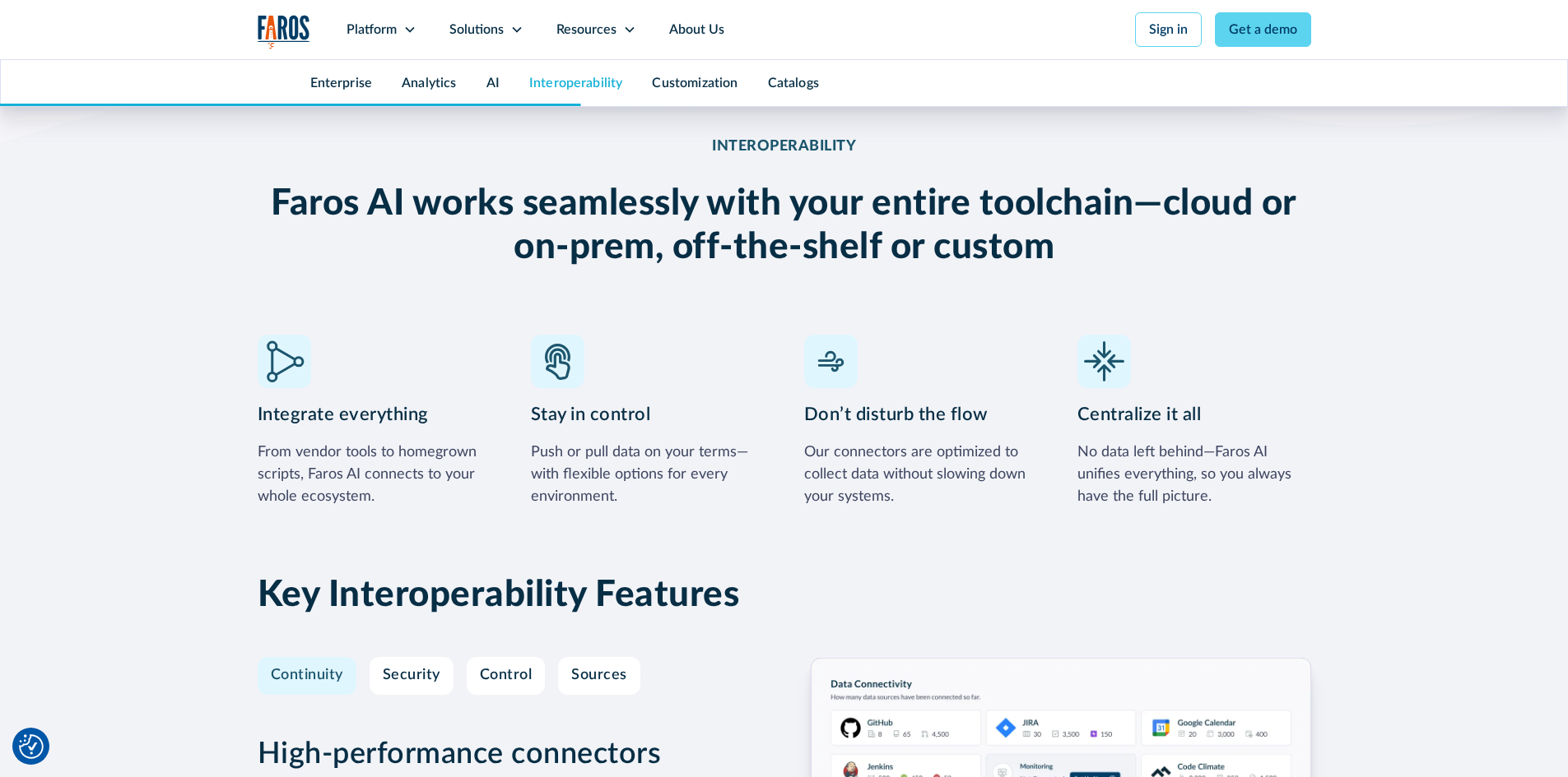
click at [994, 466] on div "Our connectors are optimized to collect data without slowing down your systems." at bounding box center [921, 475] width 234 height 66
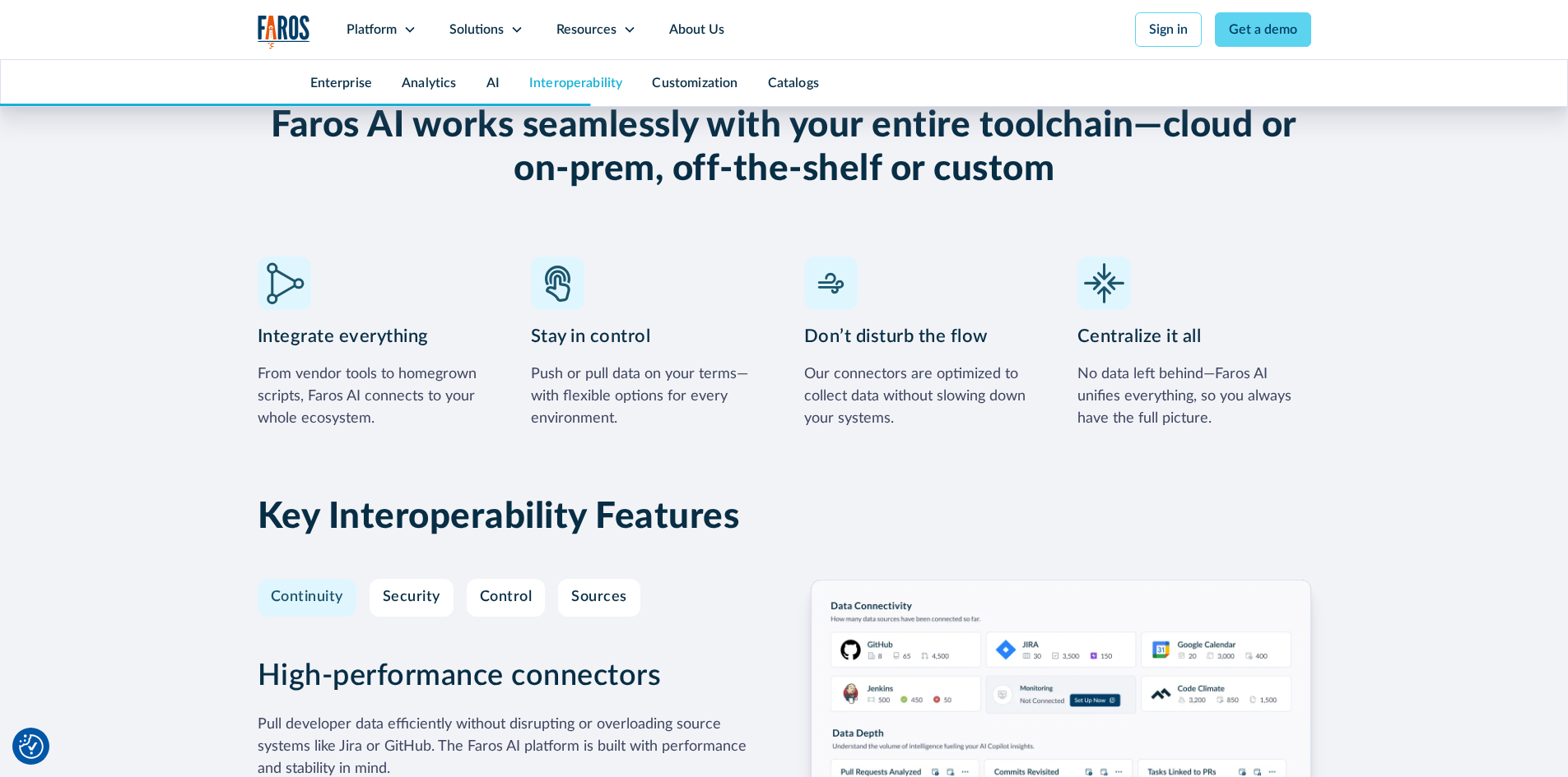
scroll to position [4689, 0]
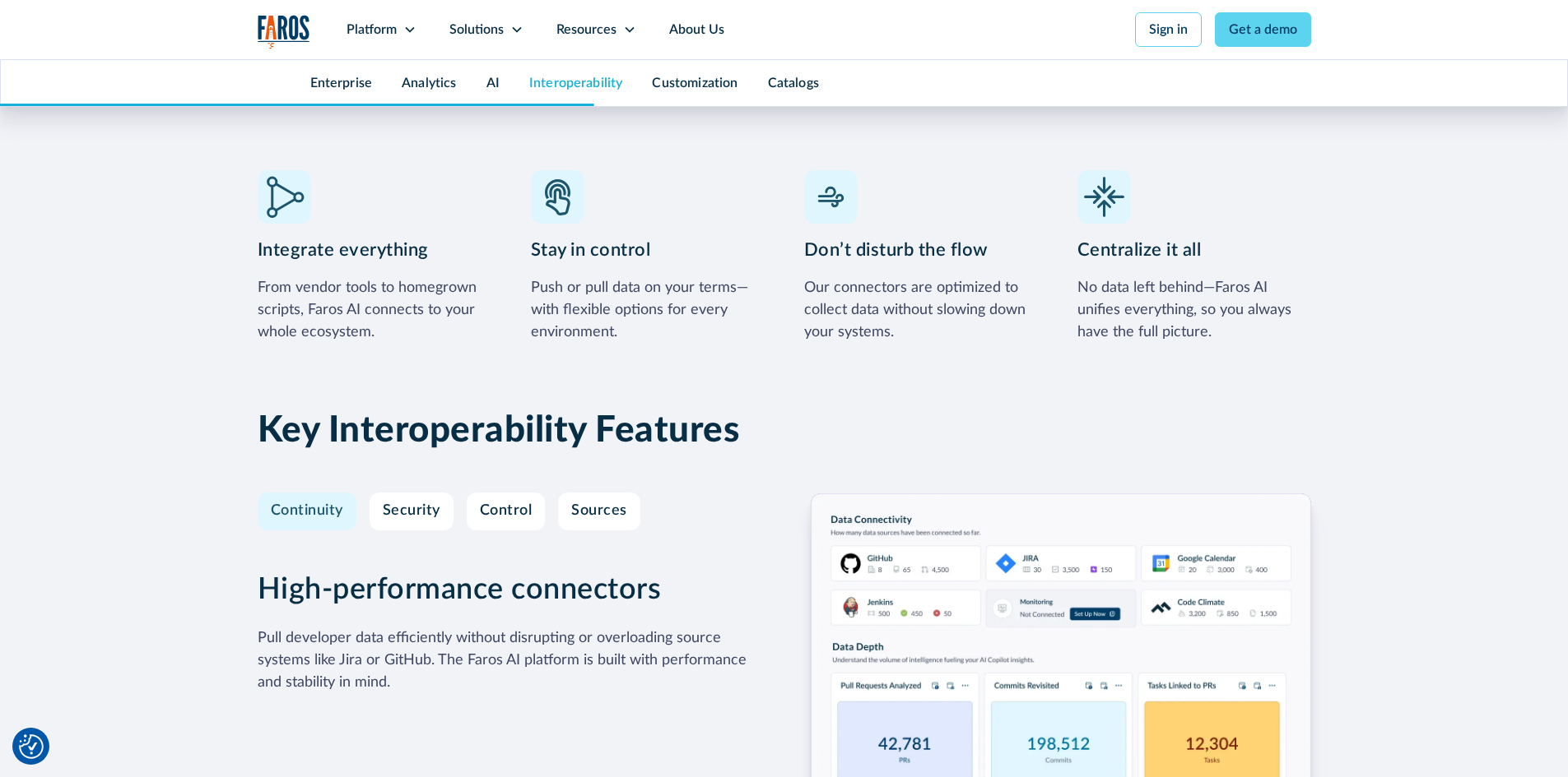
click at [1140, 279] on div "No data left behind—Faros AI unifies everything, so you always have the full pi…" at bounding box center [1194, 310] width 234 height 66
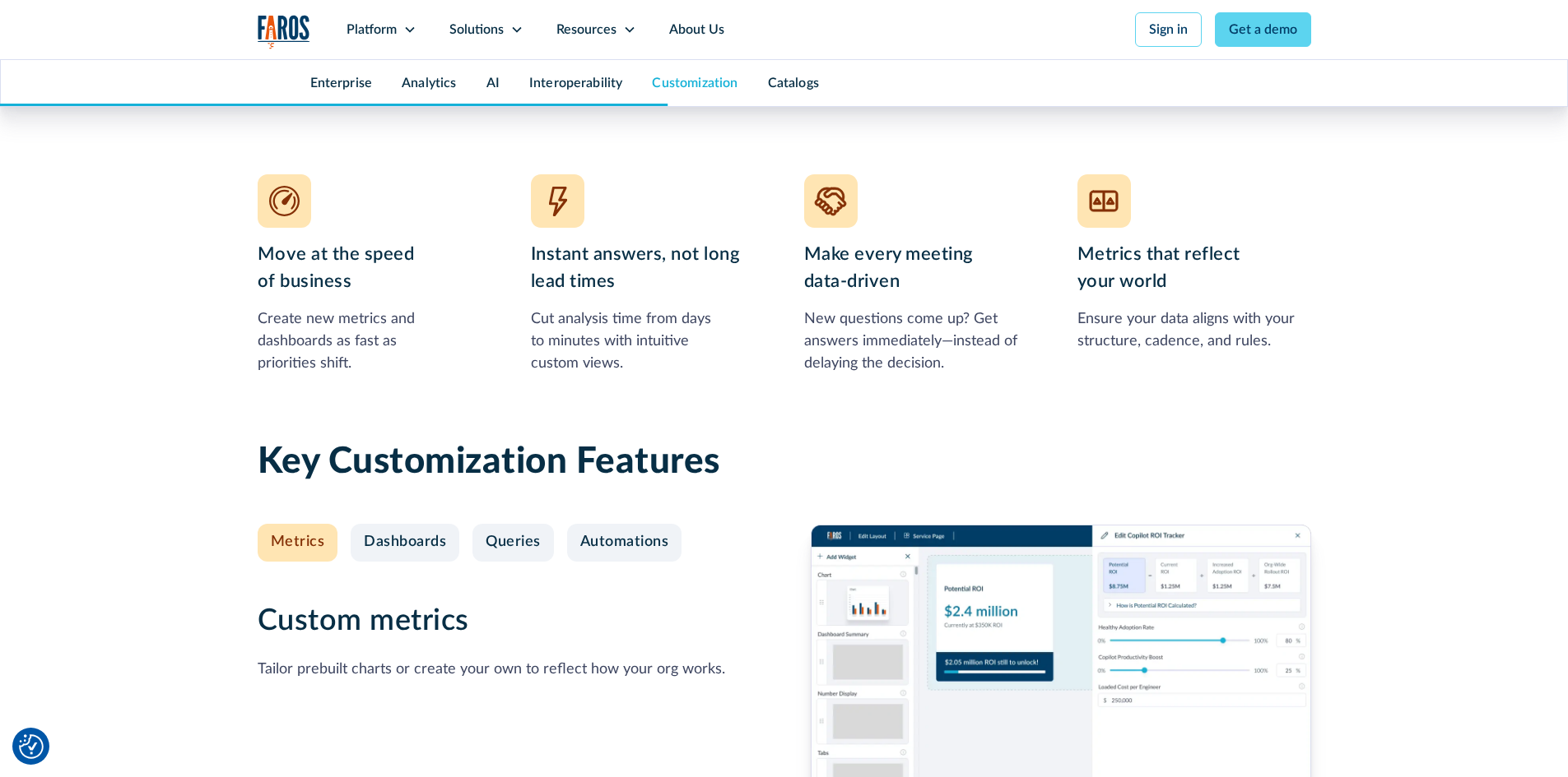
scroll to position [6005, 0]
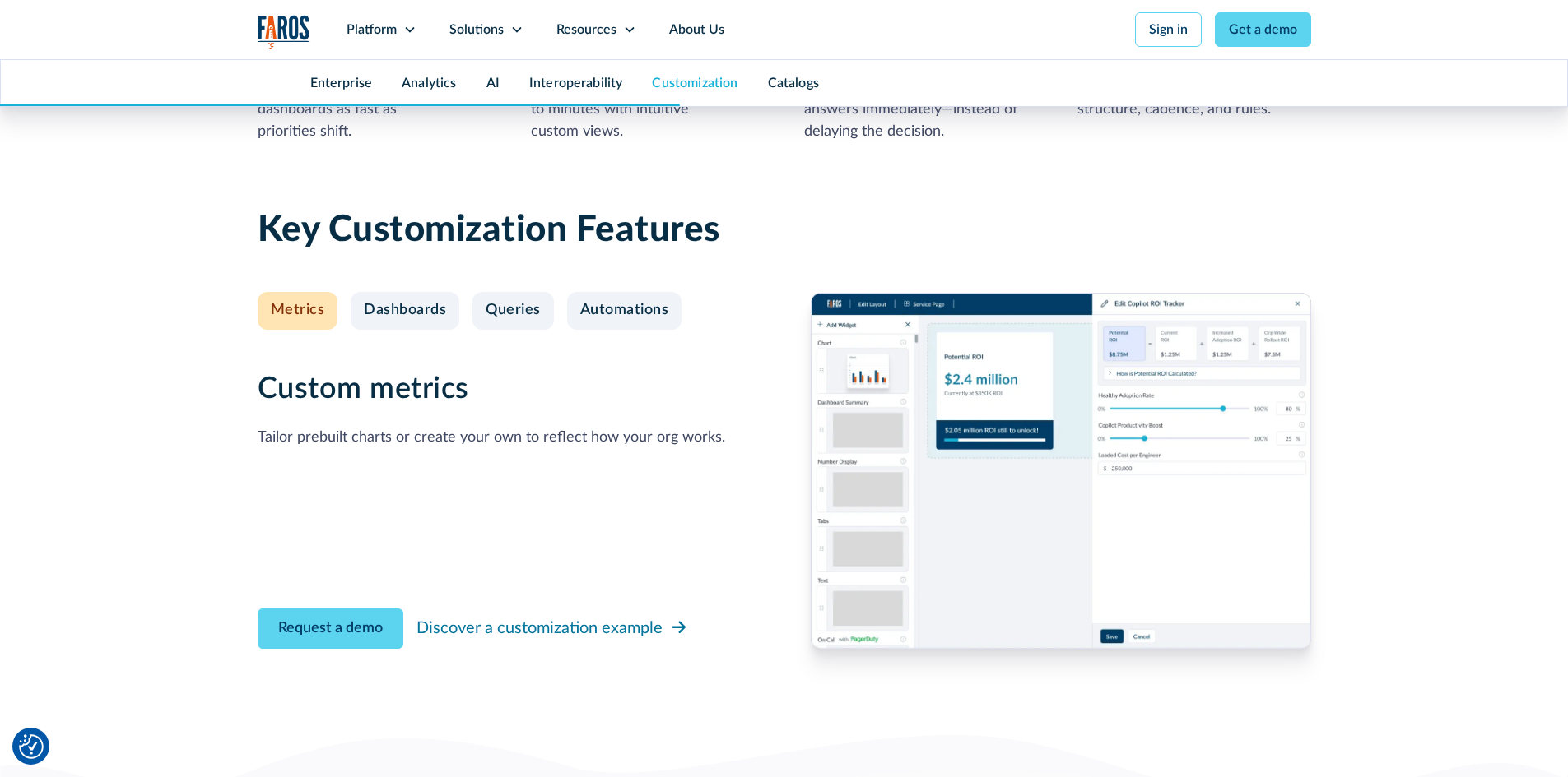
click at [588, 394] on h3 "Custom metrics" at bounding box center [490, 389] width 467 height 35
click at [403, 309] on div "Dashboards" at bounding box center [405, 311] width 82 height 18
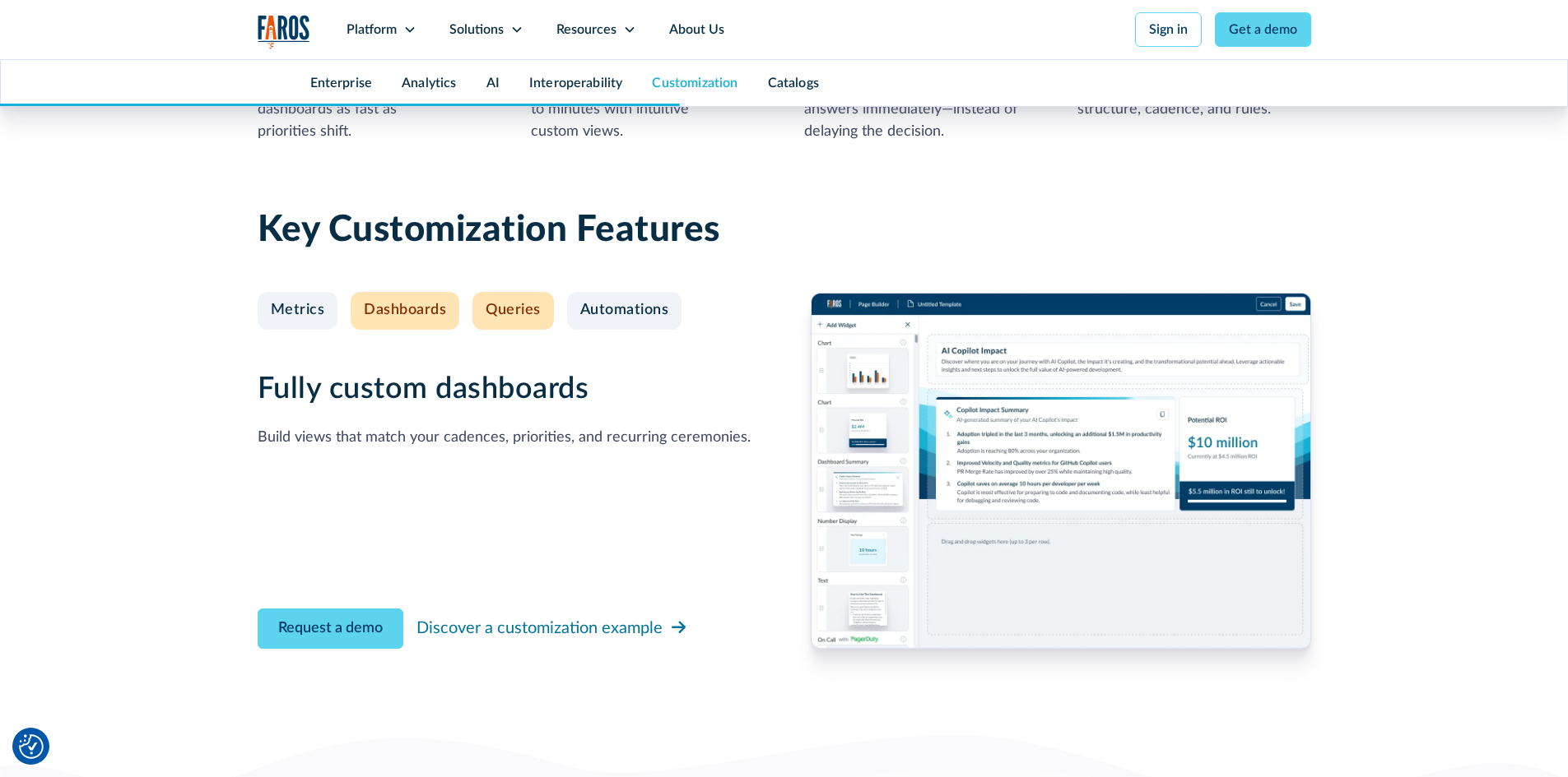
click at [513, 314] on div "Queries" at bounding box center [513, 311] width 55 height 18
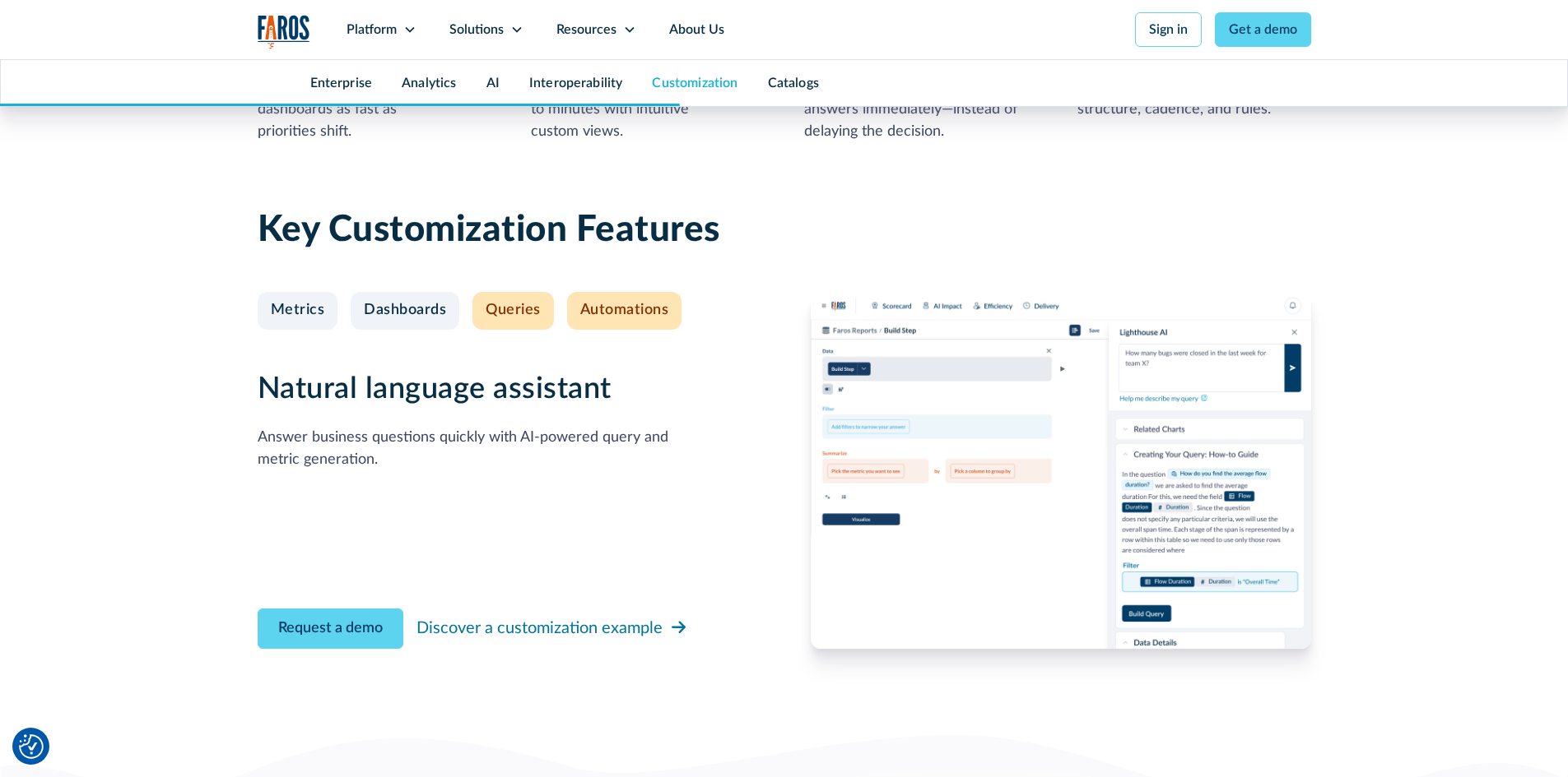
click at [621, 311] on div "Automations" at bounding box center [624, 311] width 89 height 18
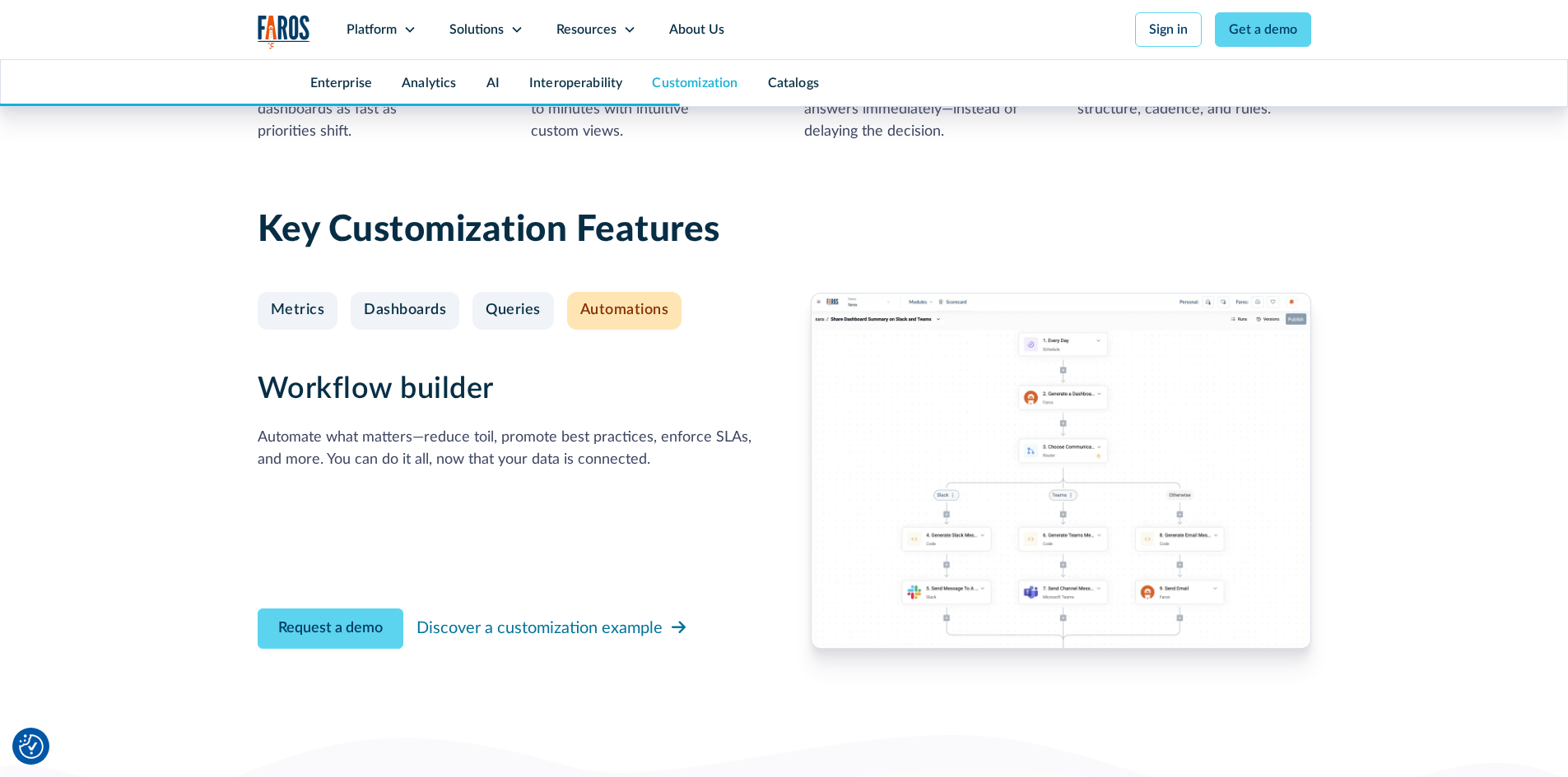
click at [446, 455] on div "Automate what matters—reduce toil, promote best practices, enforce SLAs, and mo…" at bounding box center [507, 449] width 500 height 45
click at [1101, 419] on img at bounding box center [1061, 471] width 500 height 356
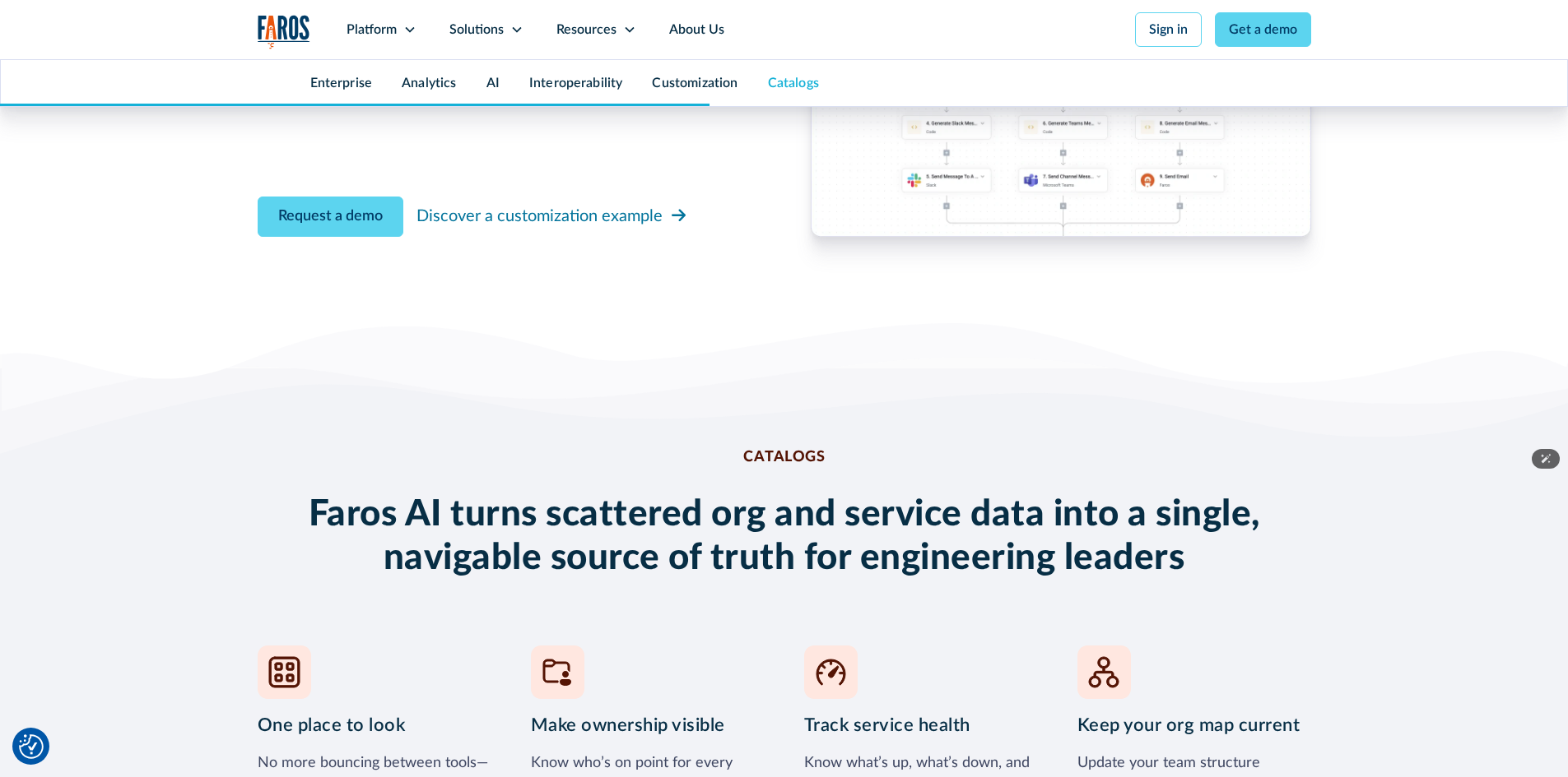
scroll to position [6581, 0]
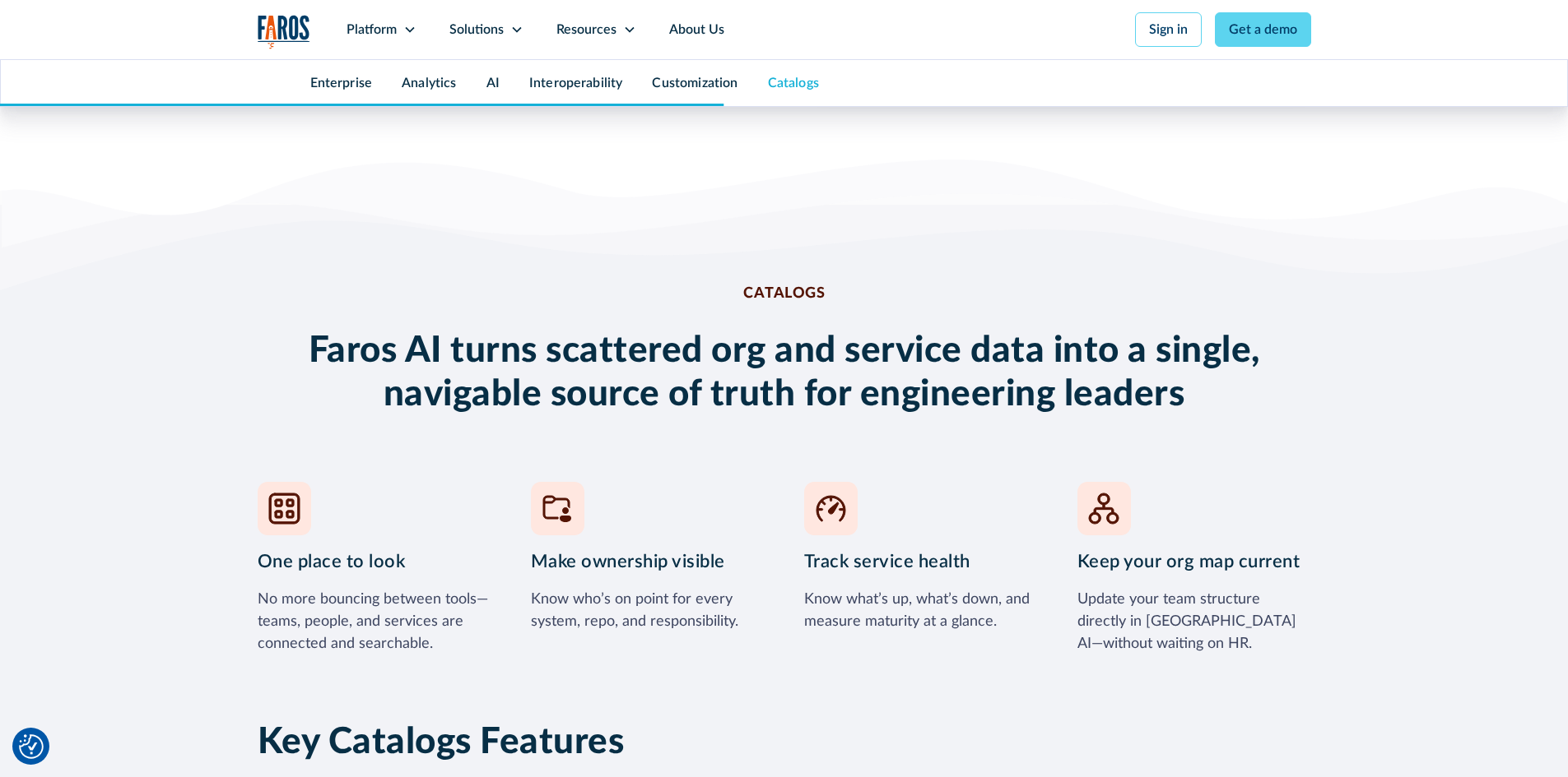
click at [616, 354] on h2 "Faros AI turns scattered org and service data into a single, navigable source o…" at bounding box center [784, 373] width 1053 height 87
click at [832, 367] on h2 "Faros AI turns scattered org and service data into a single, navigable source o…" at bounding box center [784, 373] width 1053 height 87
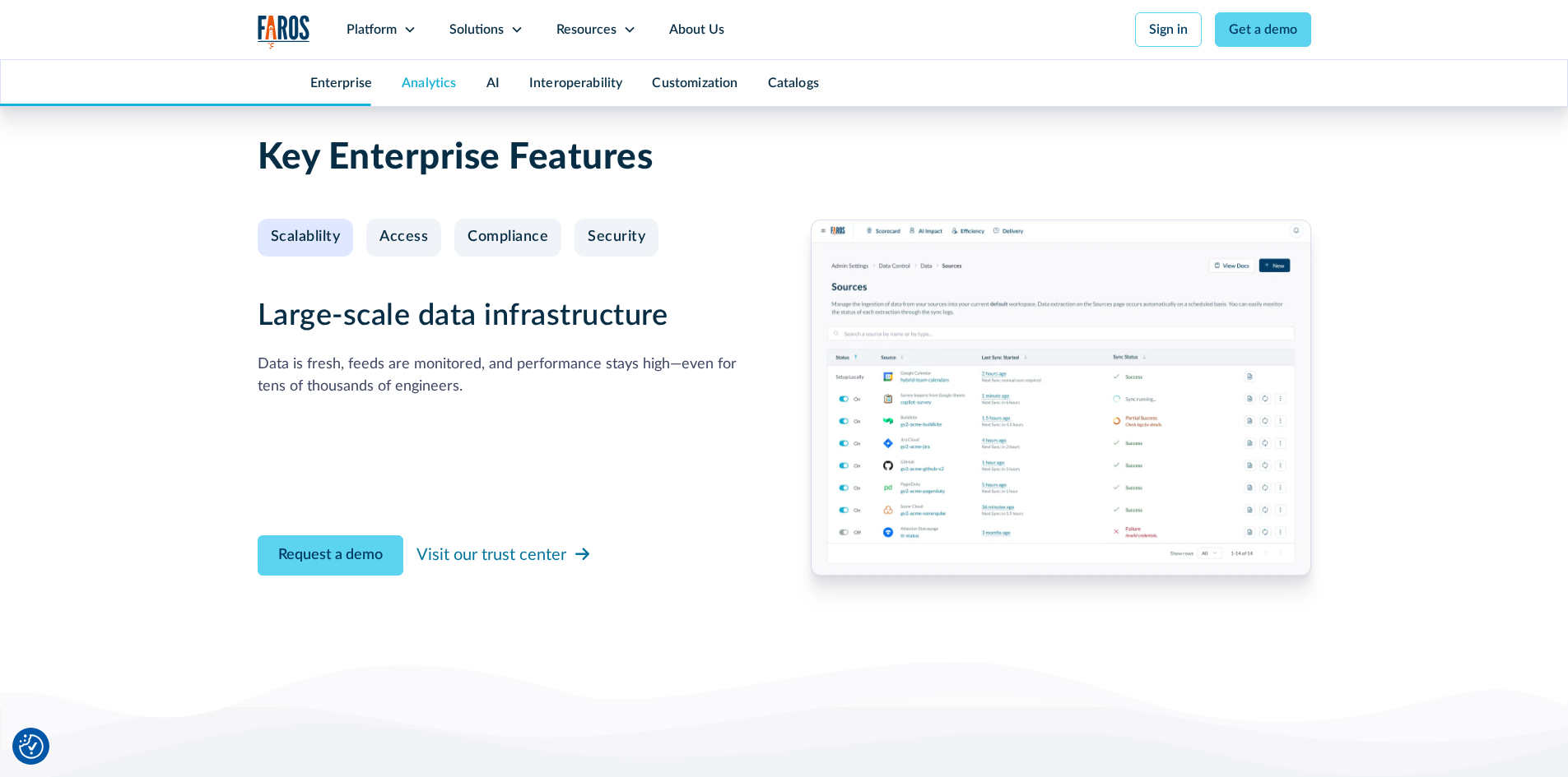
scroll to position [1481, 0]
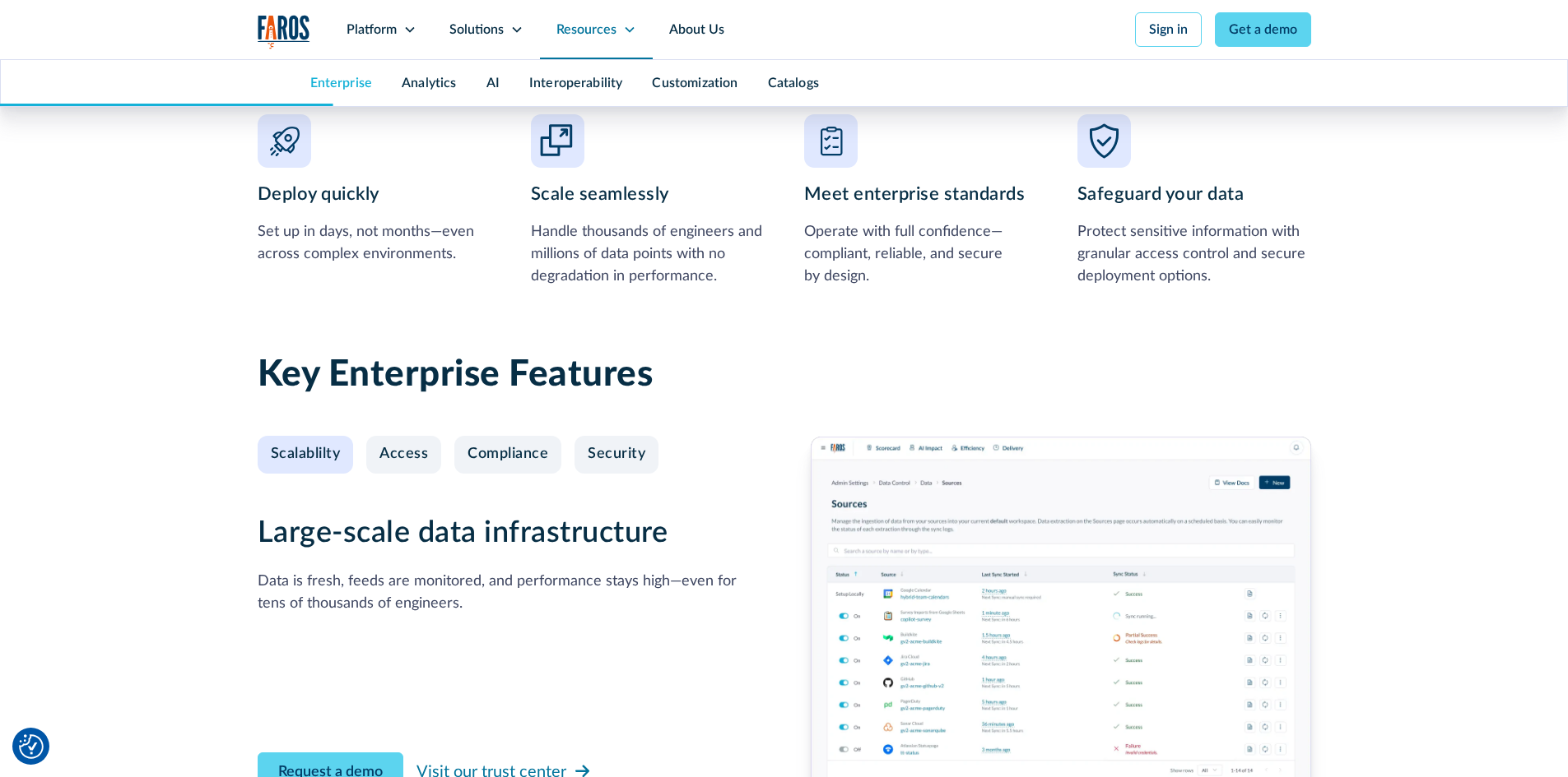
click at [643, 35] on div "Resources" at bounding box center [596, 30] width 113 height 59
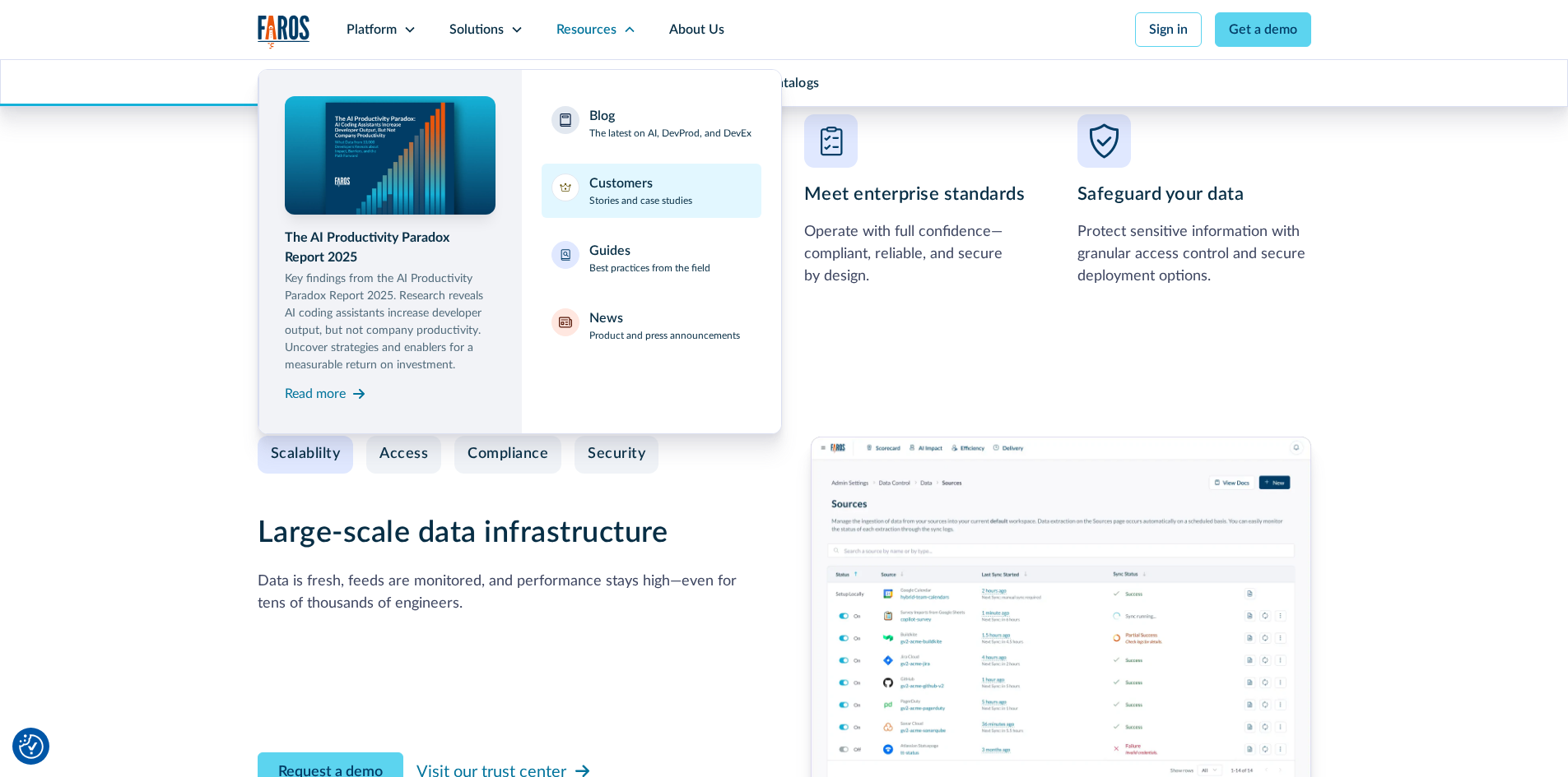
click at [674, 194] on p "Stories and case studies" at bounding box center [640, 201] width 103 height 15
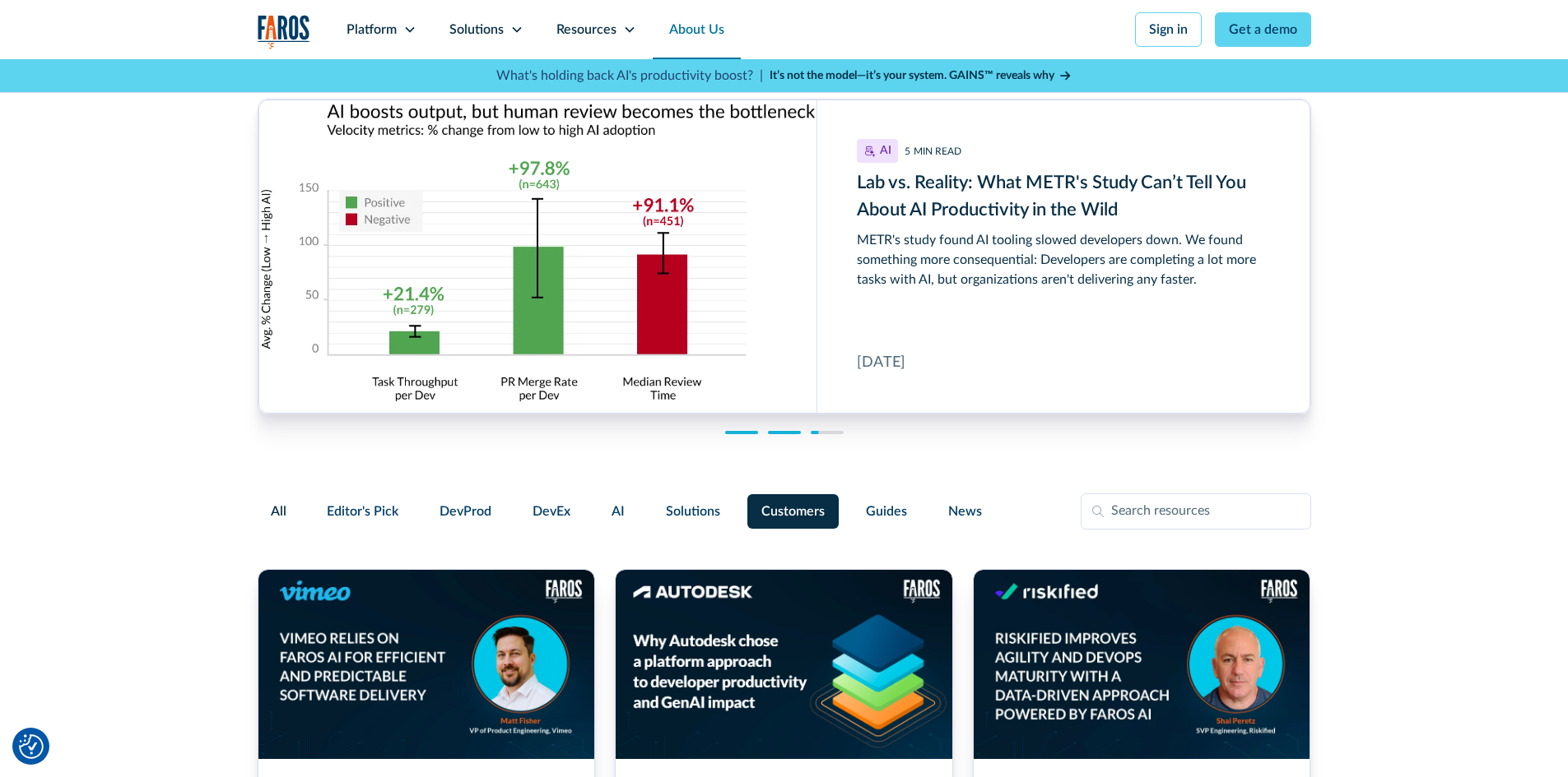
click at [681, 28] on link "About Us" at bounding box center [697, 30] width 88 height 59
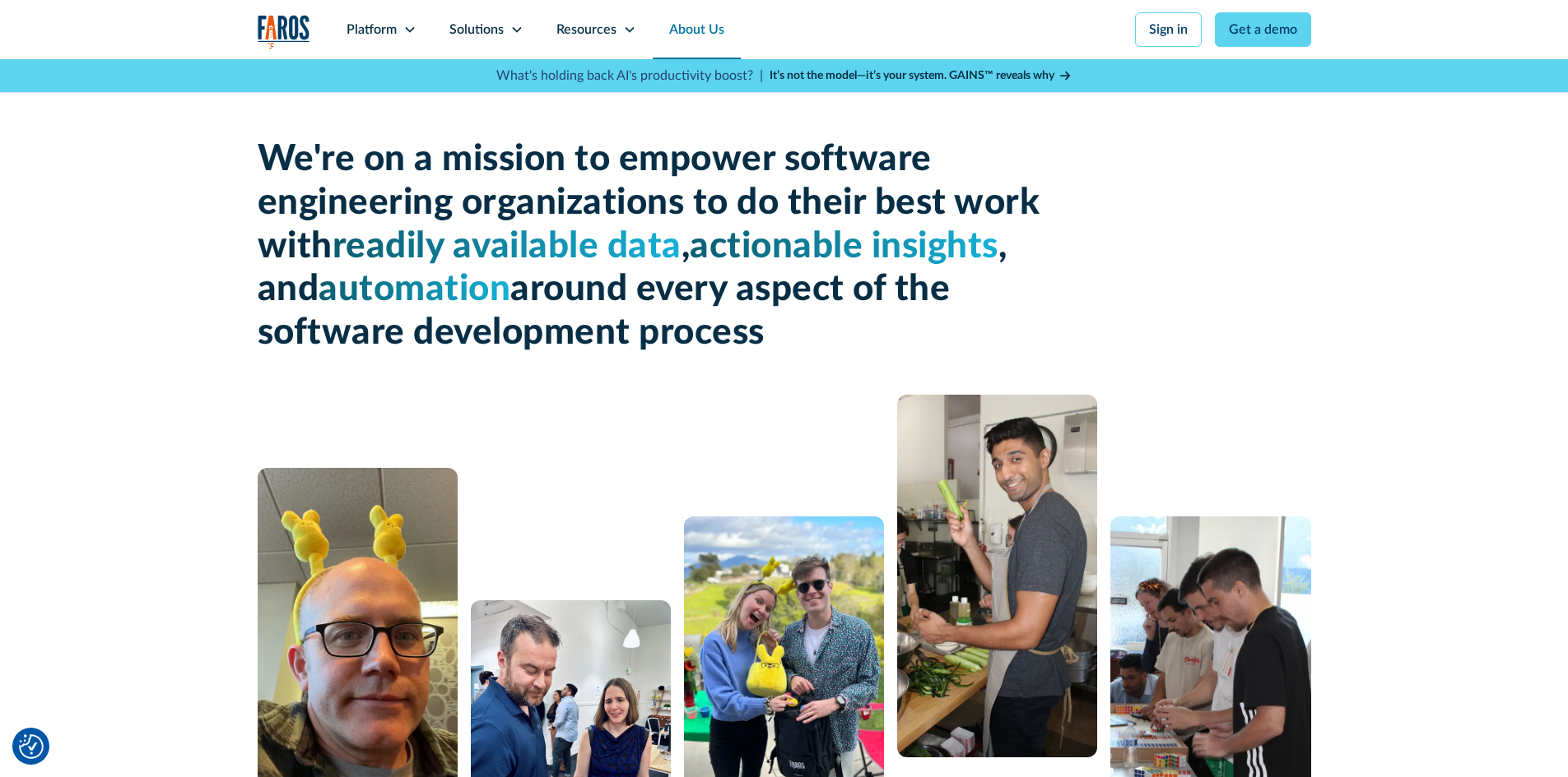
click at [797, 339] on h1 "We're on a mission to empower software engineering organizations to do their be…" at bounding box center [652, 246] width 790 height 217
click at [750, 332] on h1 "We're on a mission to empower software engineering organizations to do their be…" at bounding box center [652, 246] width 790 height 217
click at [596, 308] on h1 "We're on a mission to empower software engineering organizations to do their be…" at bounding box center [652, 246] width 790 height 217
click at [697, 266] on h1 "We're on a mission to empower software engineering organizations to do their be…" at bounding box center [652, 246] width 790 height 217
click at [819, 317] on h1 "We're on a mission to empower software engineering organizations to do their be…" at bounding box center [652, 246] width 790 height 217
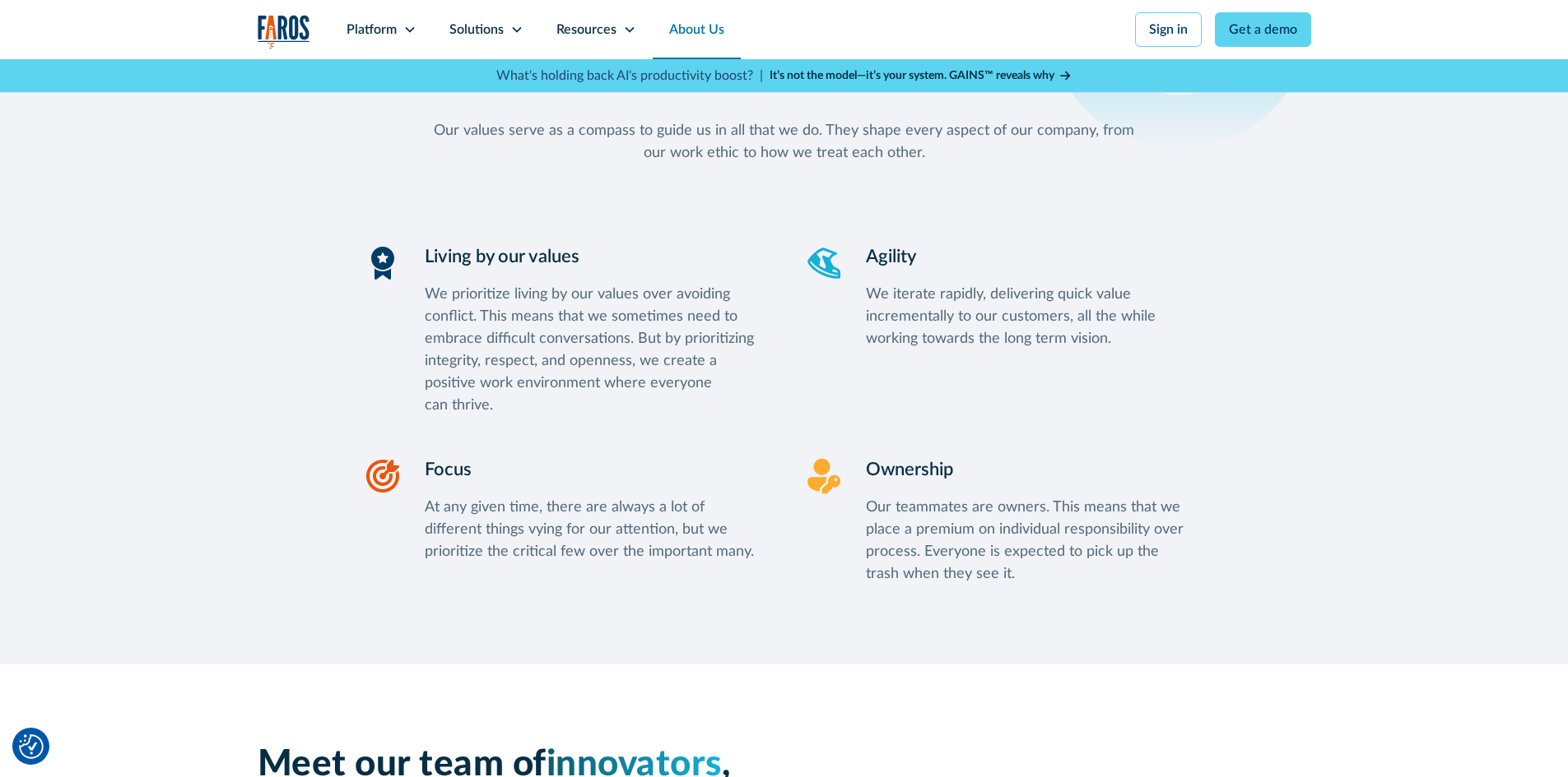
scroll to position [1645, 0]
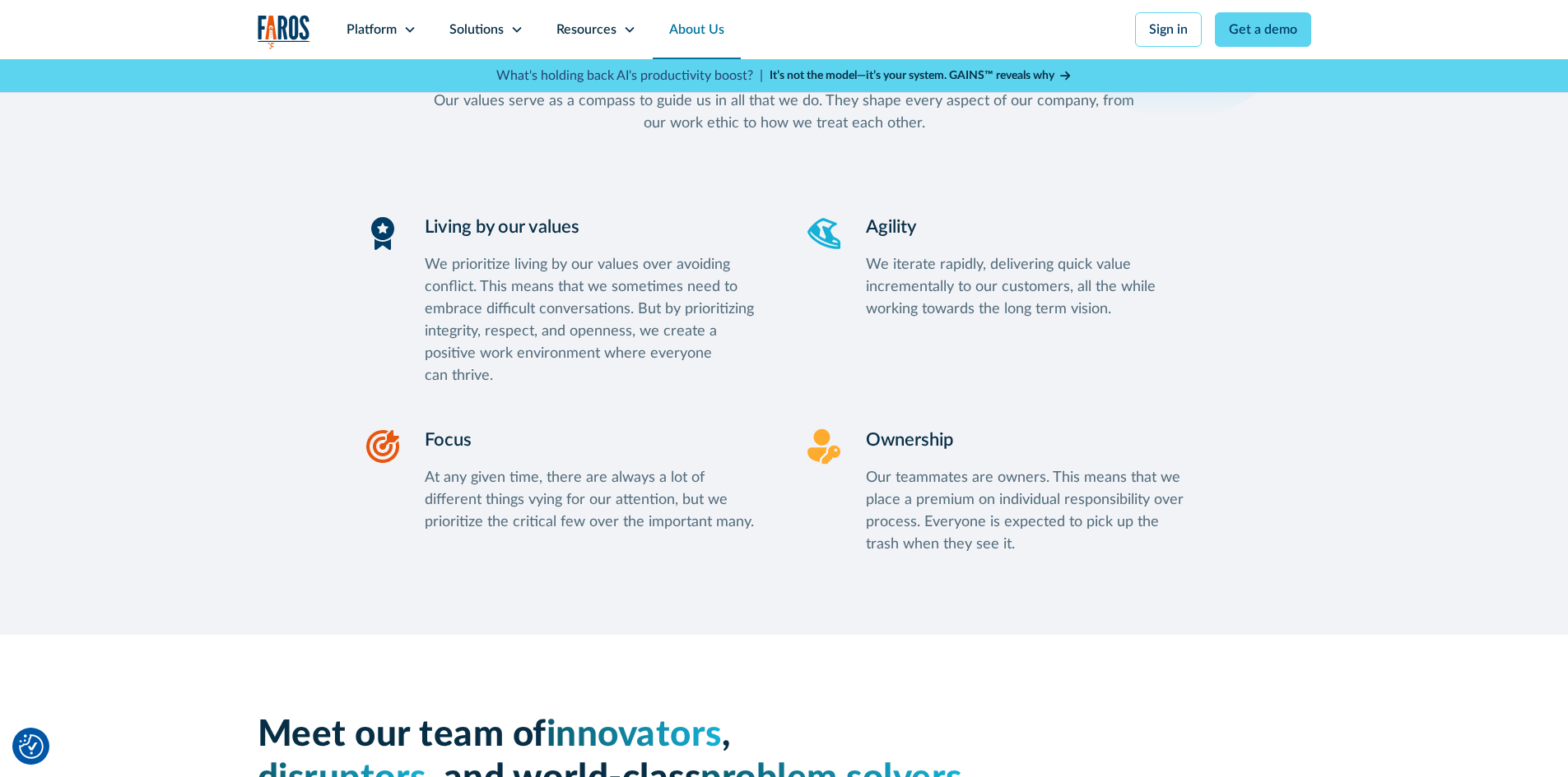
click at [567, 374] on div "We prioritize living by our values over avoiding conflict. This means that we s…" at bounding box center [594, 321] width 340 height 134
